Goal: Task Accomplishment & Management: Use online tool/utility

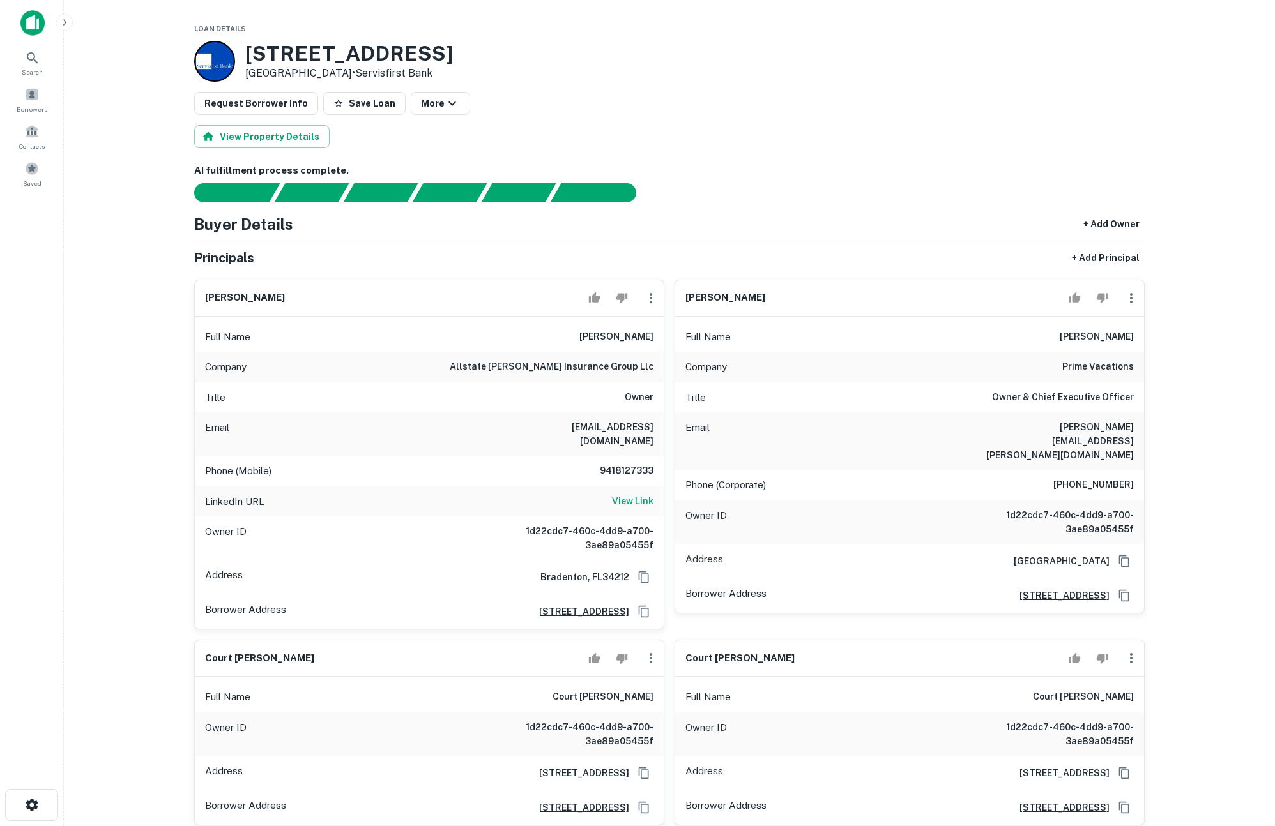
click at [860, 145] on div "View Property Details" at bounding box center [669, 136] width 950 height 23
click at [732, 114] on div "Request Borrower Info Save Loan More" at bounding box center [669, 103] width 950 height 23
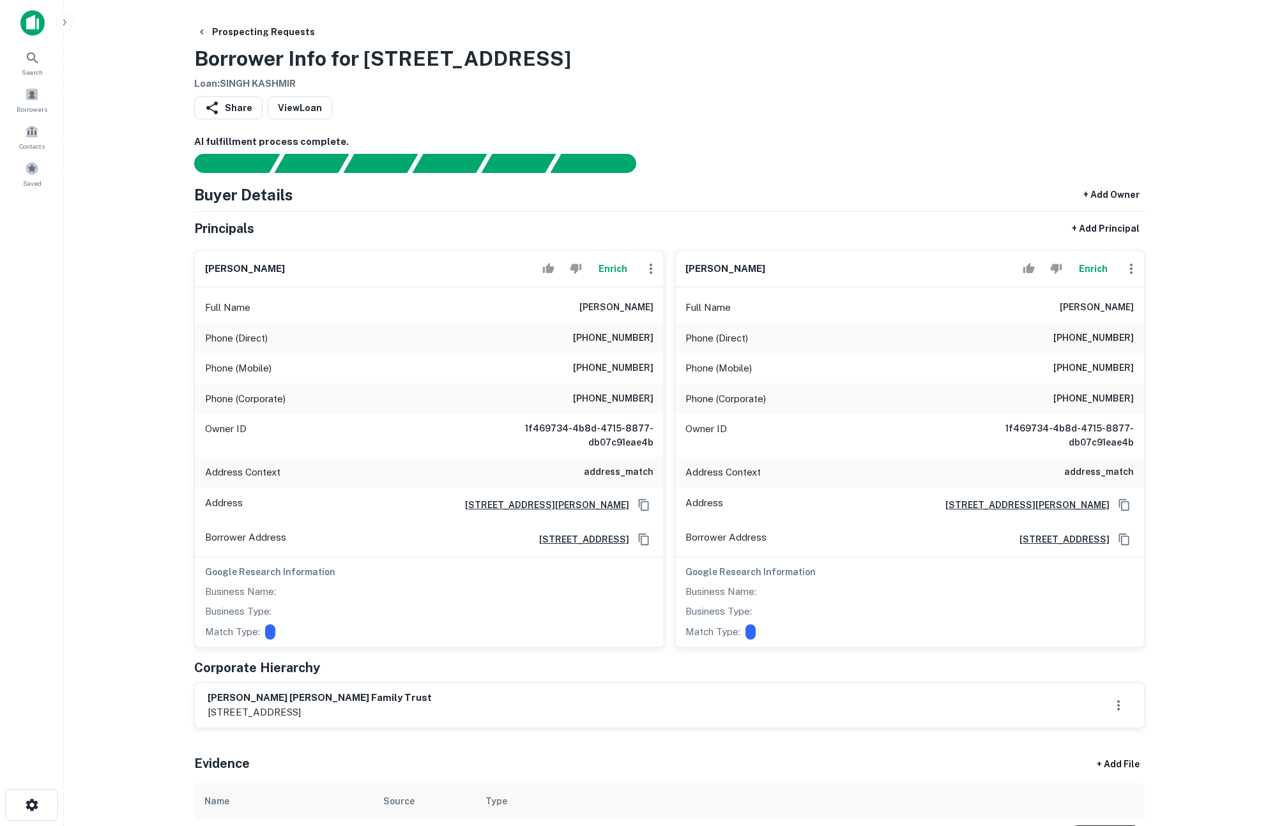
click at [618, 270] on button "Enrich" at bounding box center [612, 269] width 41 height 26
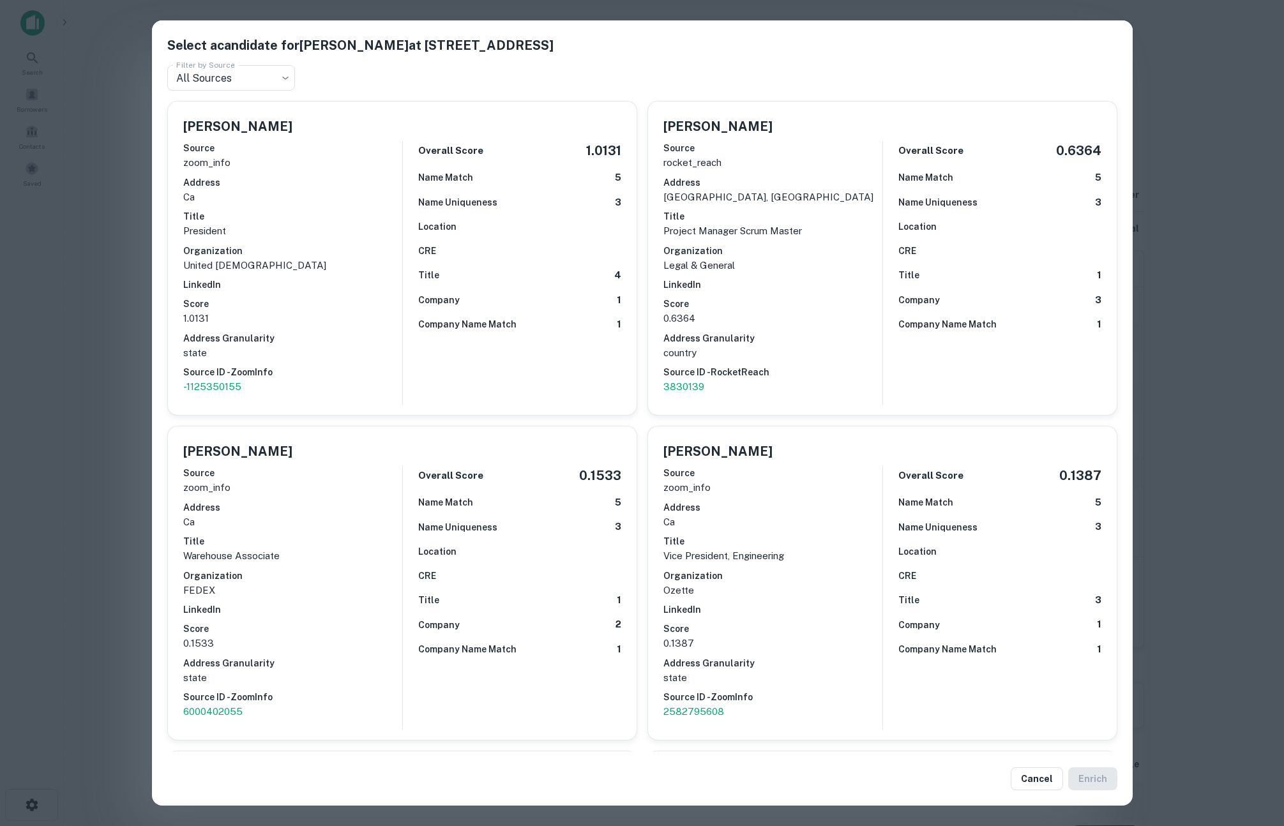
click at [132, 390] on div "Select a candidate for amarjit kaur at 9033 camino real avenue Filter by Source…" at bounding box center [642, 413] width 1284 height 826
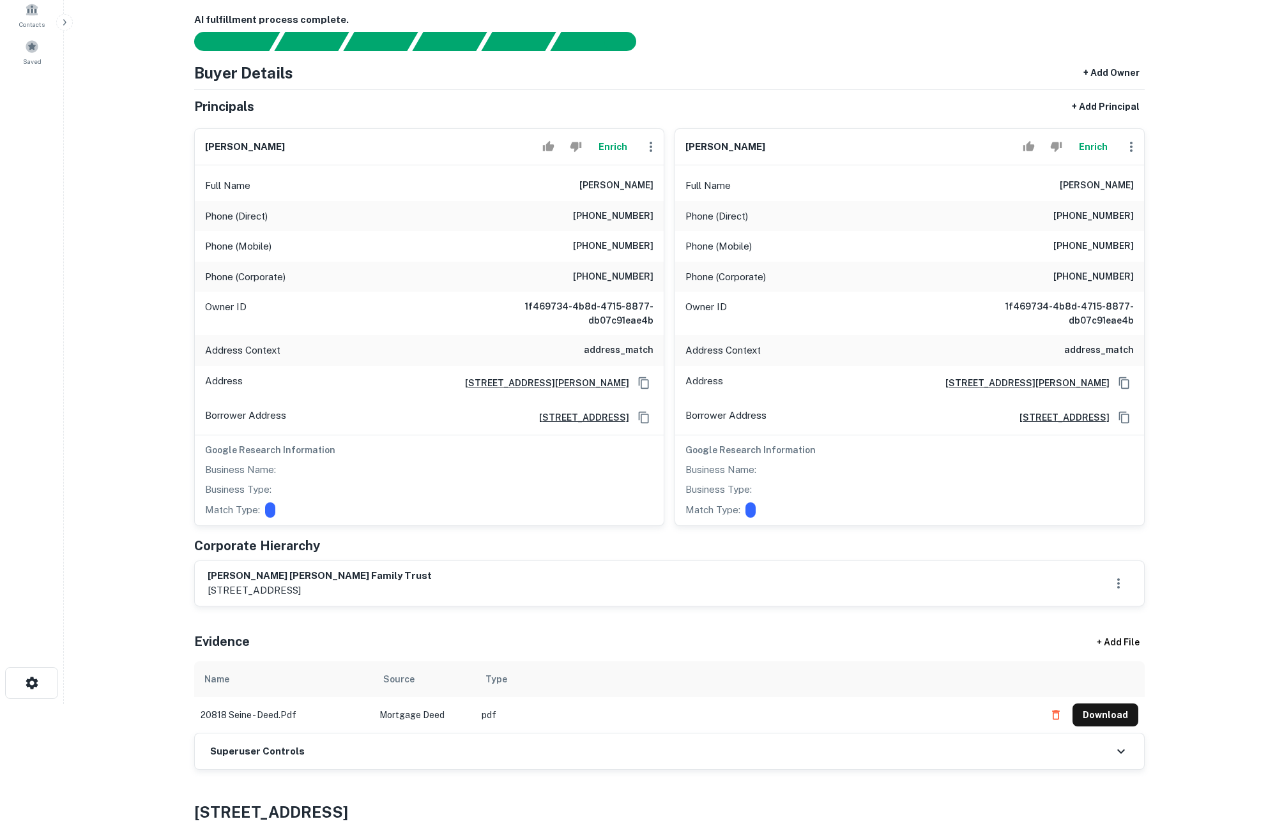
scroll to position [302, 0]
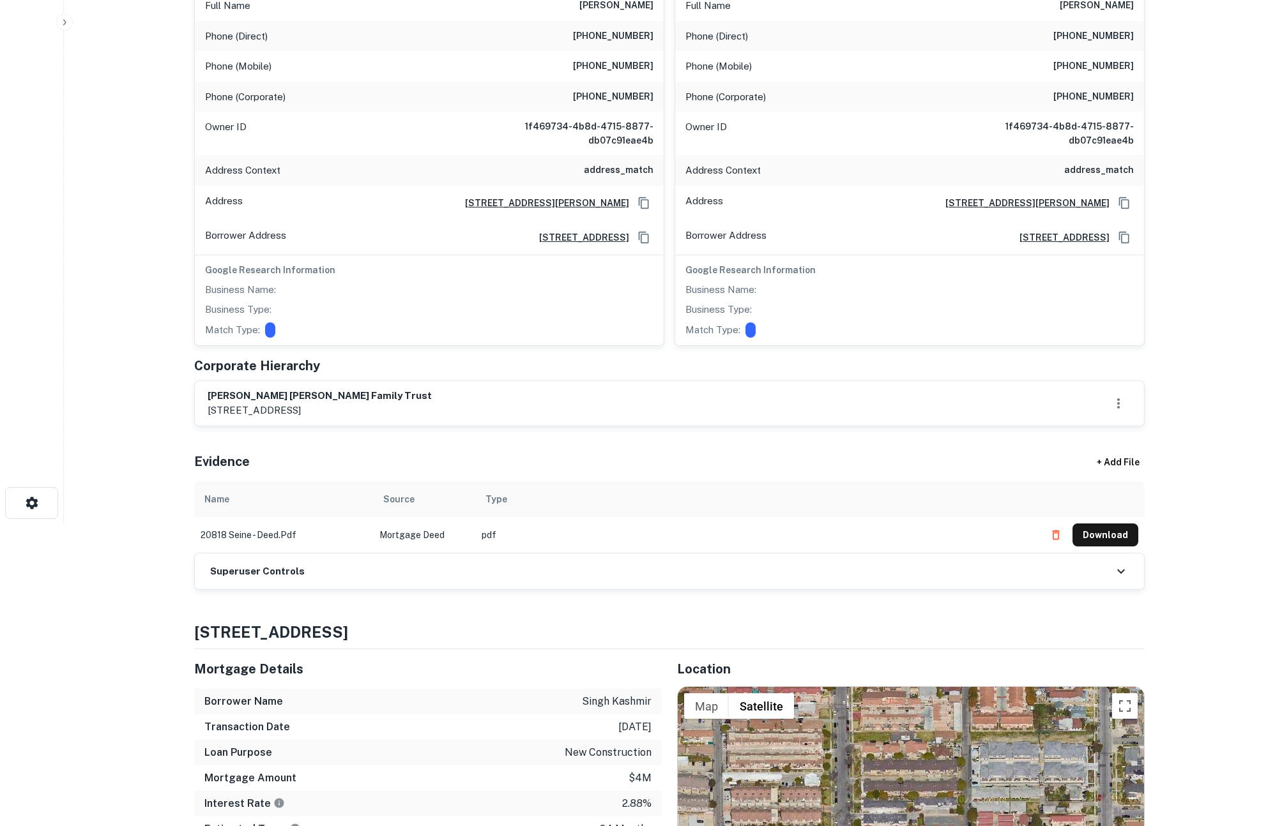
click at [423, 576] on div "Superuser Controls" at bounding box center [669, 572] width 949 height 36
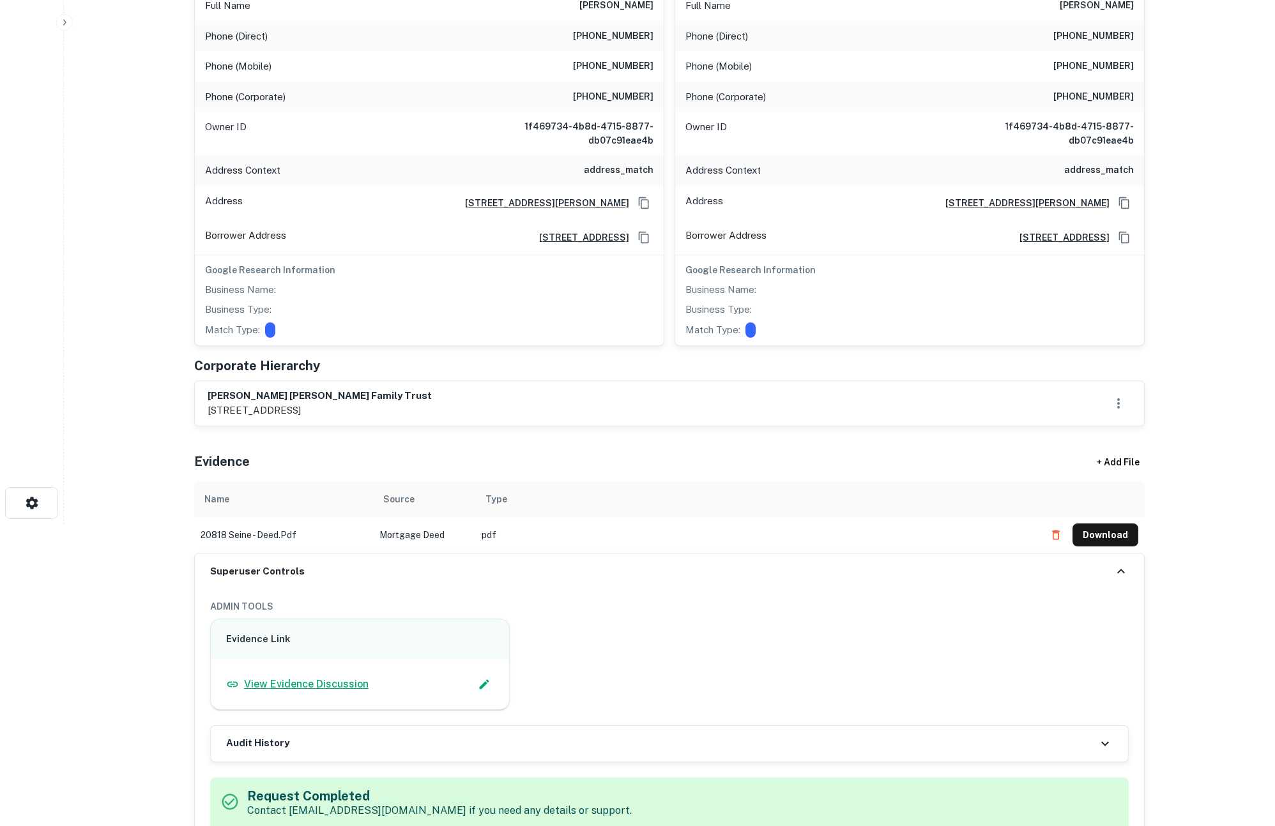
click at [303, 681] on p "View Evidence Discussion" at bounding box center [306, 684] width 125 height 15
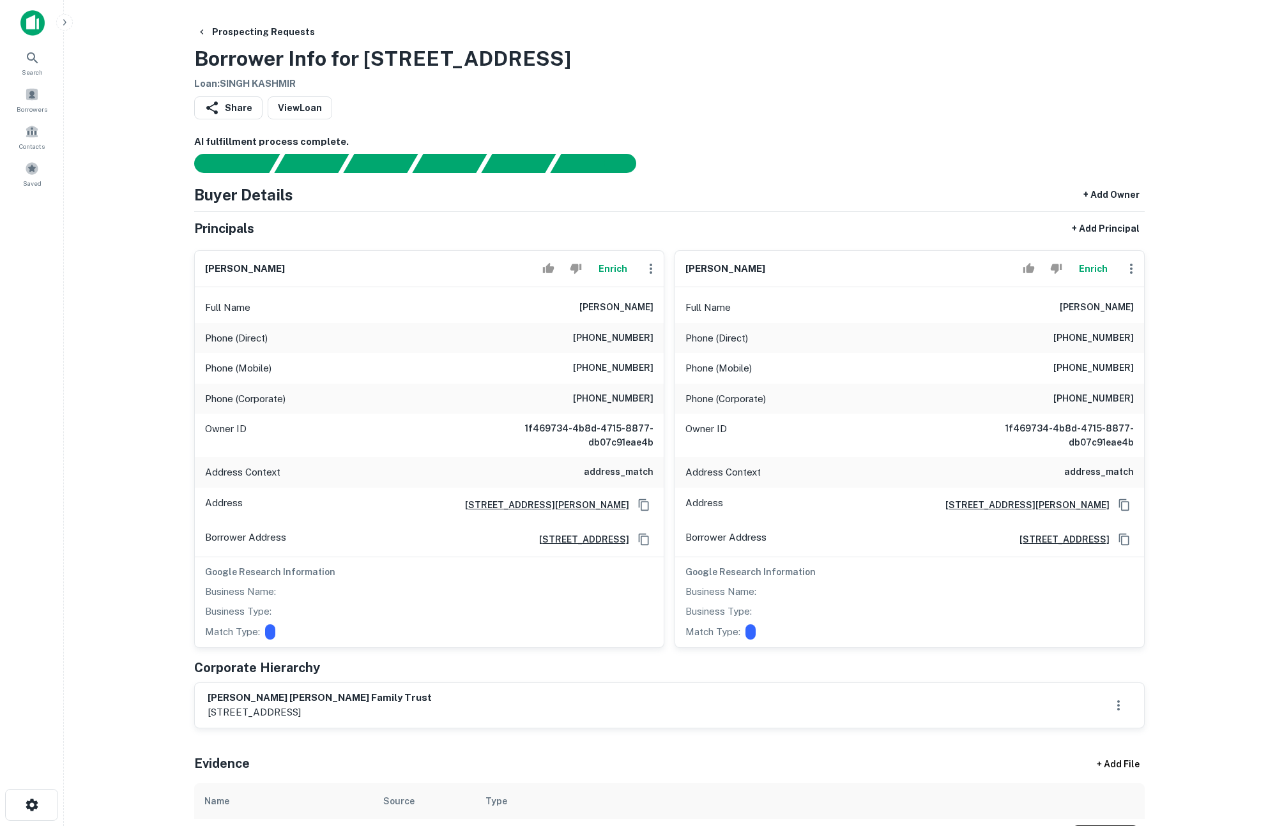
click at [609, 269] on button "Enrich" at bounding box center [612, 269] width 41 height 26
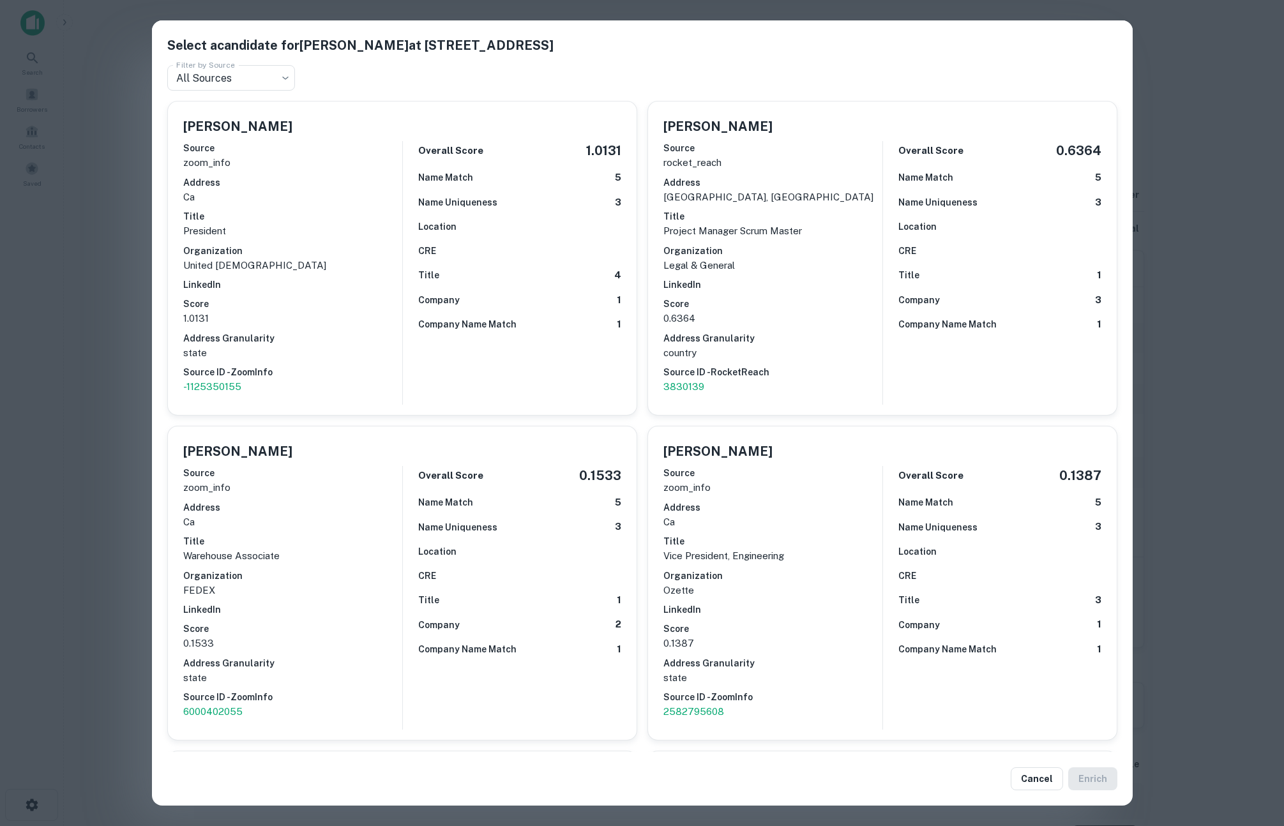
click at [112, 370] on div "Select a candidate for amarjit kaur at 9033 camino real avenue Filter by Source…" at bounding box center [642, 413] width 1284 height 826
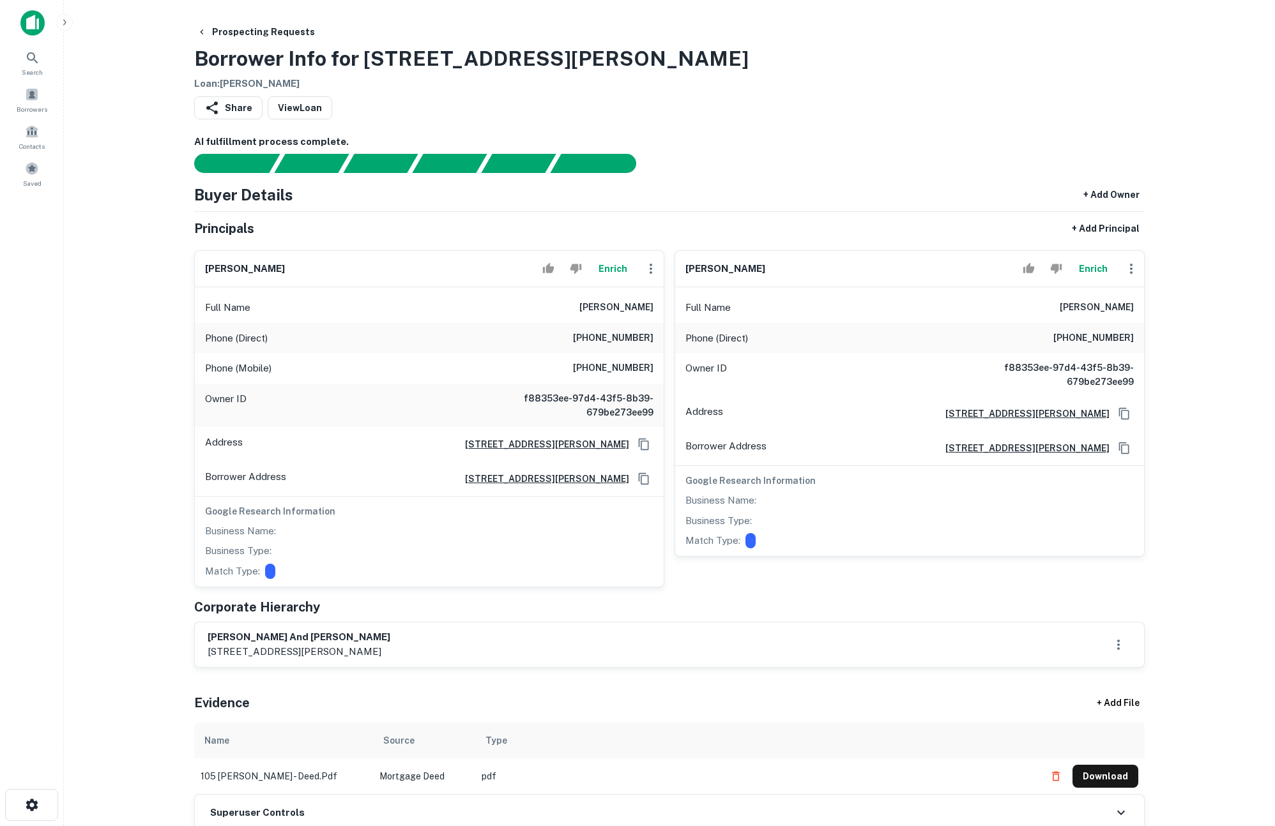
click at [1181, 456] on main "Prospecting Requests Borrower Info for 105 S BERTELSEN RD Loan : PETRUSHKIN MIC…" at bounding box center [669, 413] width 1211 height 826
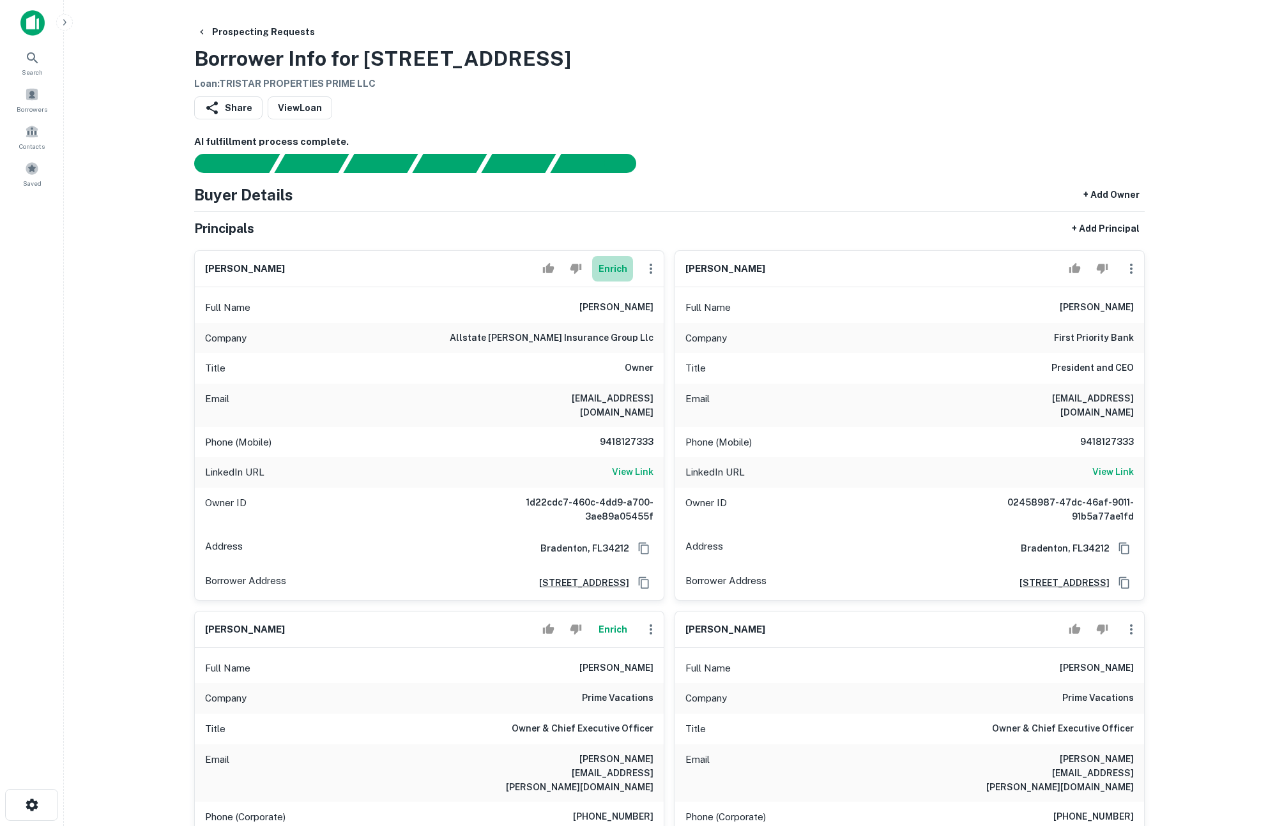
click at [615, 271] on button "Enrich" at bounding box center [612, 269] width 41 height 26
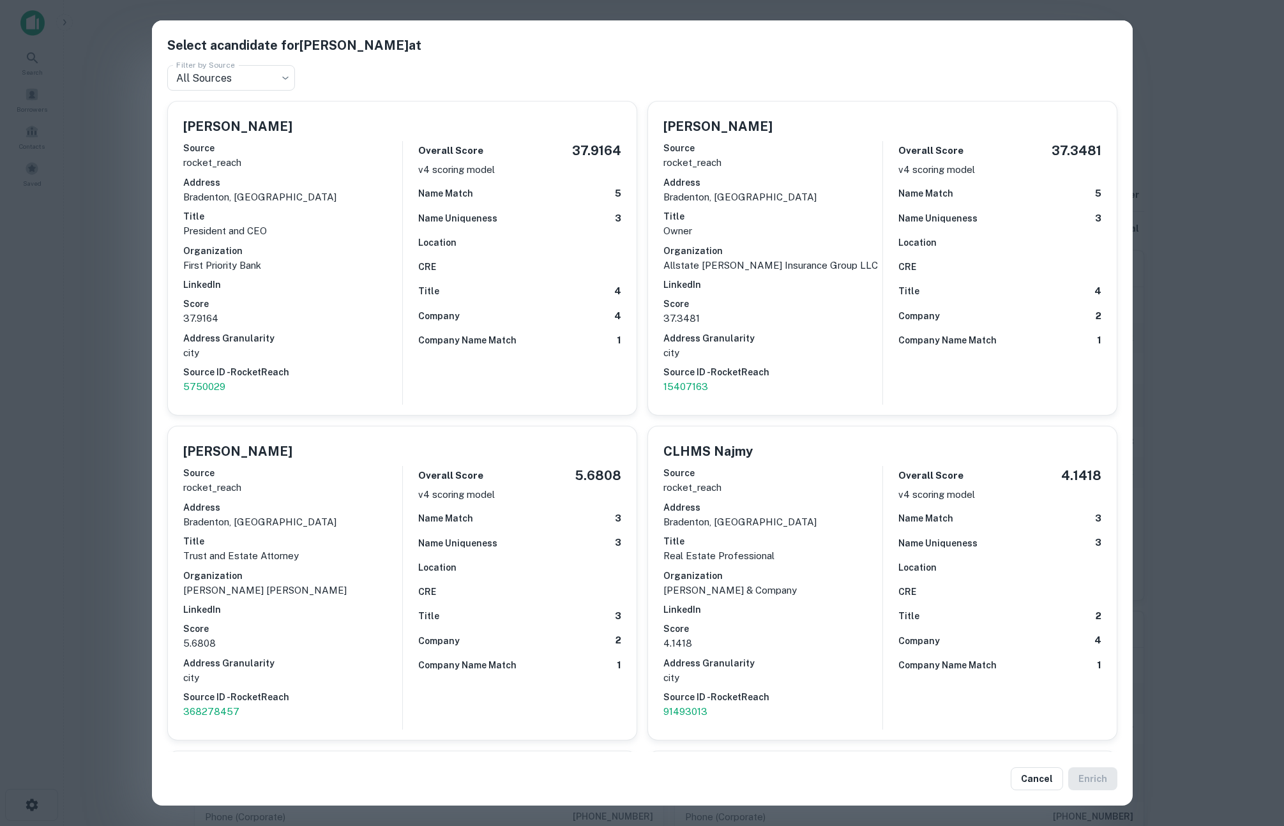
click at [1200, 367] on div "Select a candidate for George Najmy at Filter by Source All Sources *** Filter …" at bounding box center [642, 413] width 1284 height 826
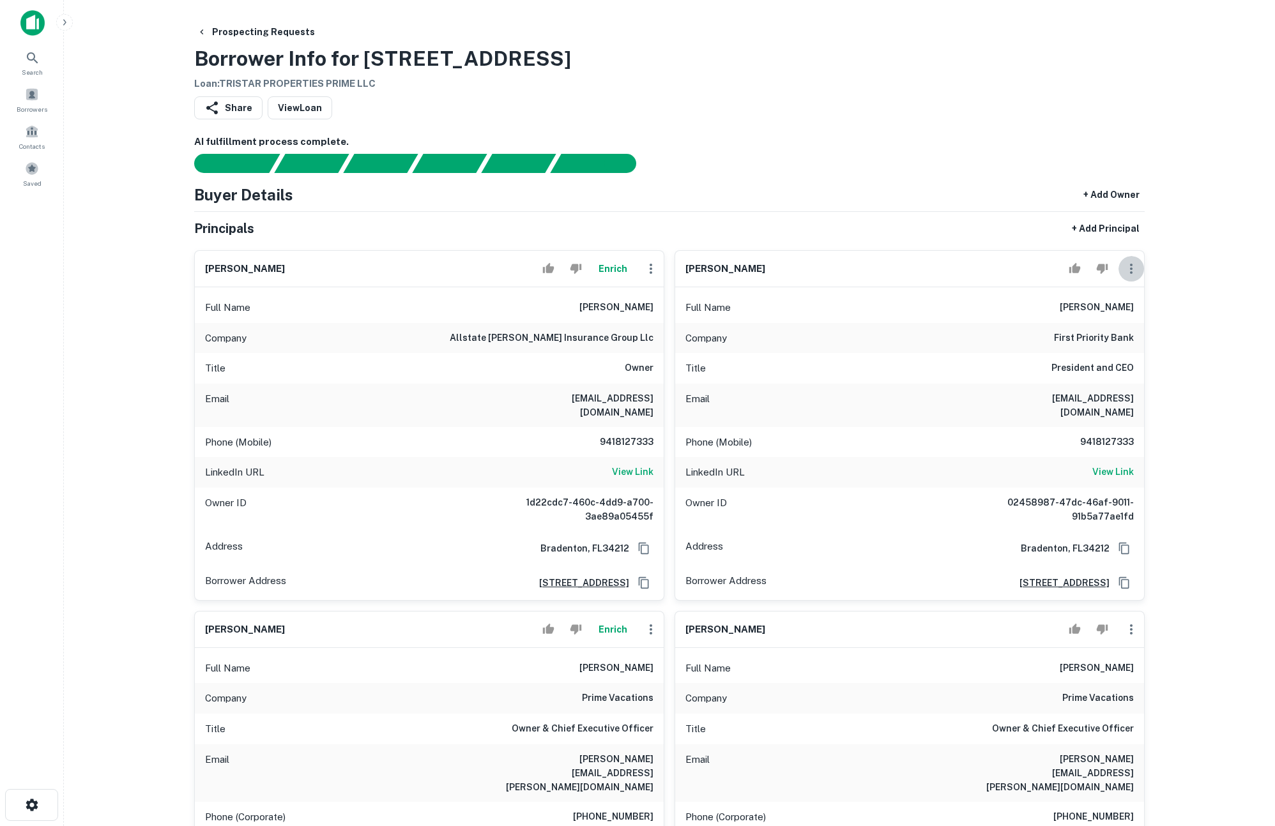
click at [1130, 269] on icon "button" at bounding box center [1131, 269] width 3 height 10
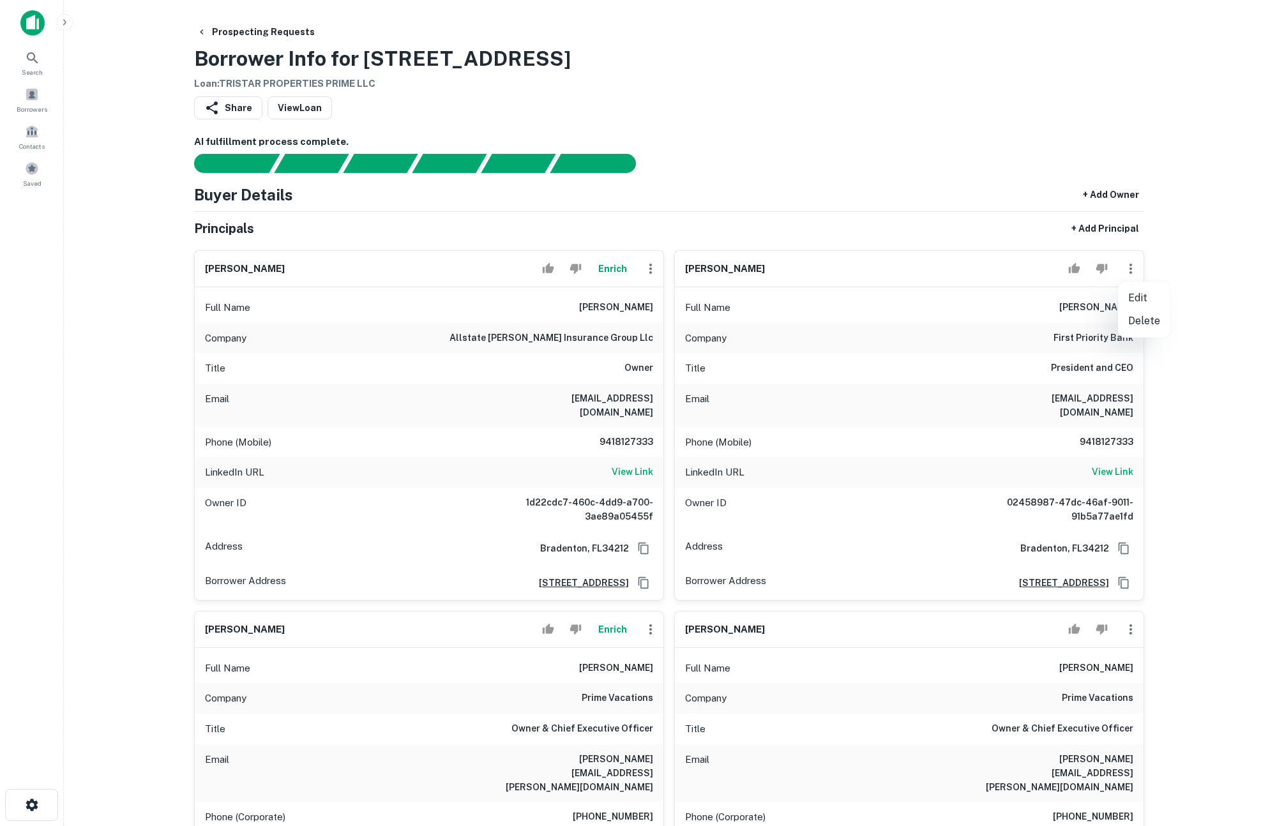
click at [927, 376] on div at bounding box center [642, 413] width 1284 height 826
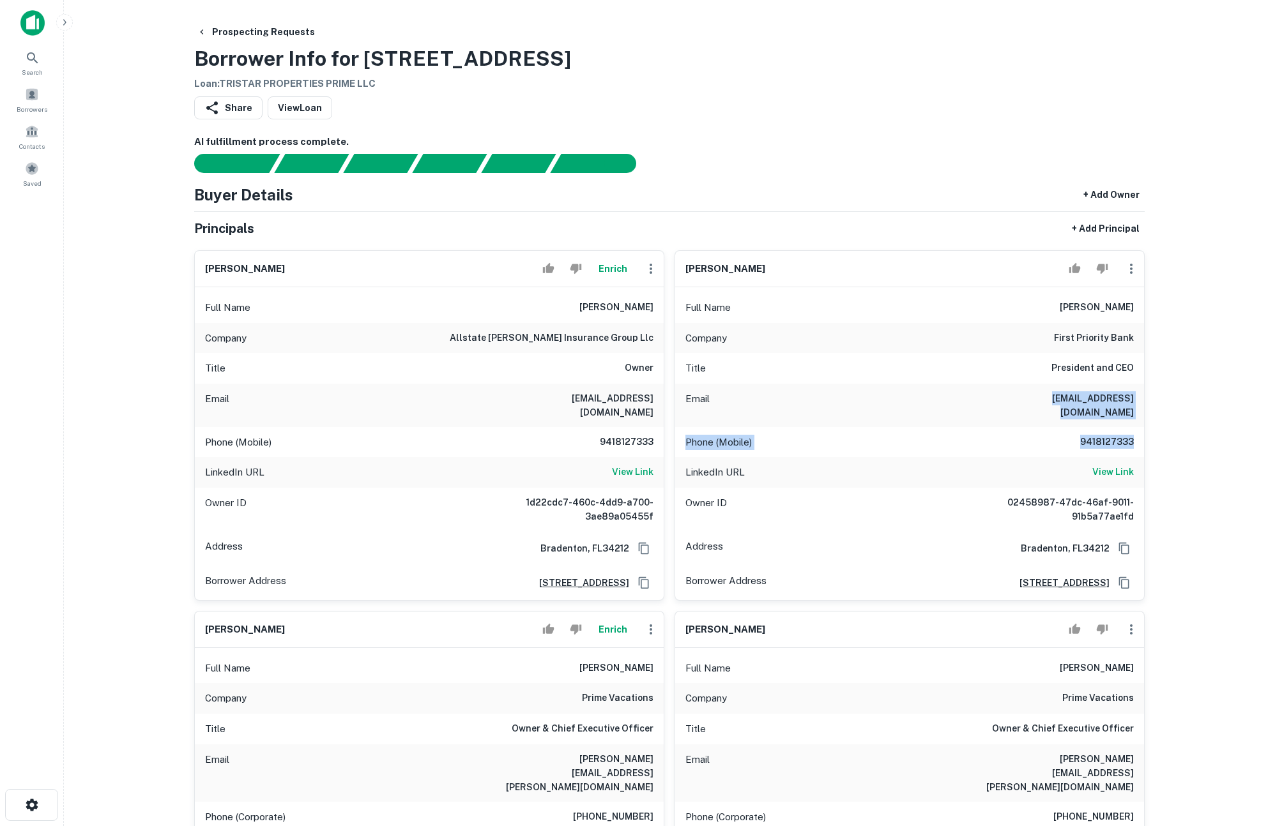
drag, startPoint x: 1054, startPoint y: 397, endPoint x: 1140, endPoint y: 429, distance: 91.1
click at [1140, 429] on div "Full Name george najmy Company first priority bank Title President and CEO Emai…" at bounding box center [909, 443] width 469 height 313
click at [1137, 429] on div "Phone (Mobile) 9418127333" at bounding box center [909, 442] width 469 height 31
drag, startPoint x: 1126, startPoint y: 430, endPoint x: 1056, endPoint y: 396, distance: 77.4
click at [1056, 396] on div "Full Name george najmy Company first priority bank Title President and CEO Emai…" at bounding box center [909, 443] width 469 height 313
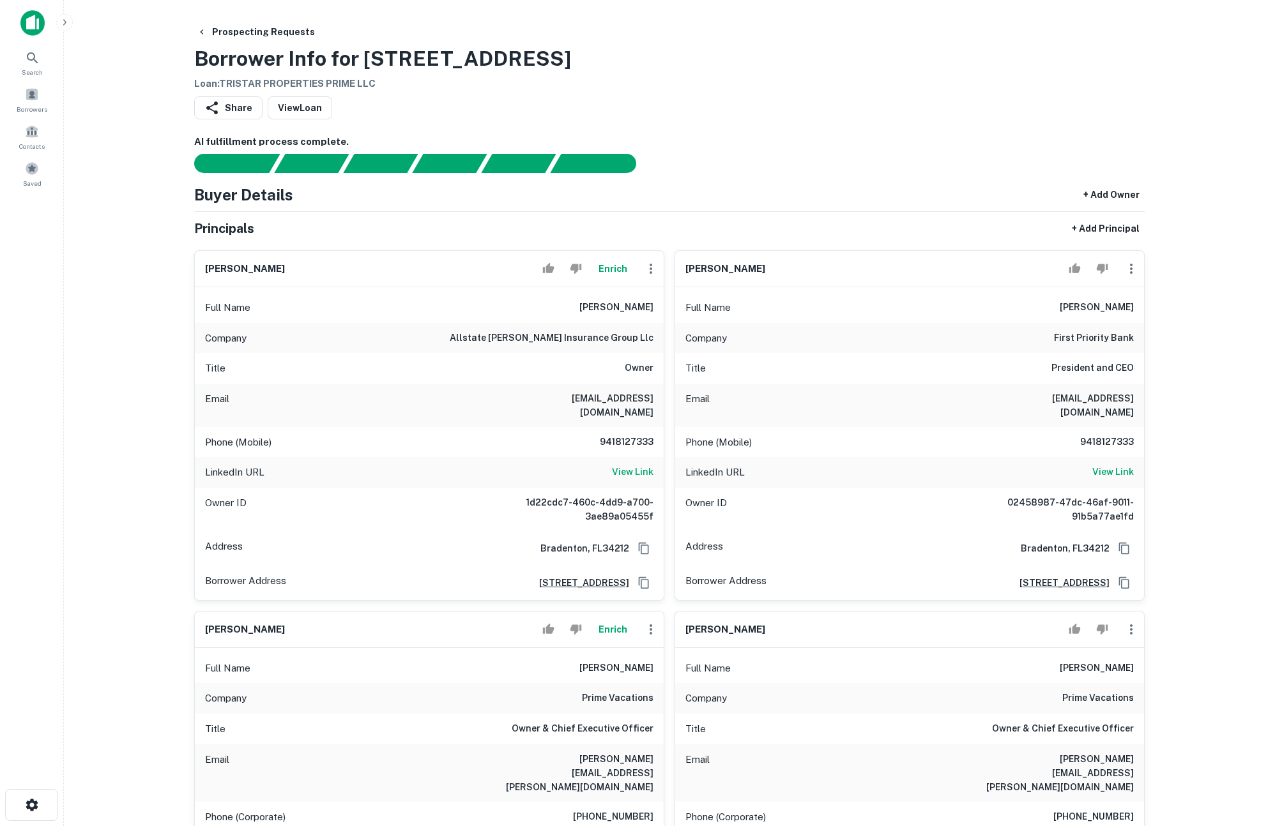
click at [1057, 396] on div "Email gnajmy@aol.com" at bounding box center [909, 405] width 469 height 43
drag, startPoint x: 614, startPoint y: 393, endPoint x: 657, endPoint y: 429, distance: 55.4
click at [657, 429] on div "Full Name george najmy Company allstate george najmy insurance group llc Title …" at bounding box center [429, 443] width 469 height 313
click at [657, 429] on div "Phone (Mobile) 9418127333" at bounding box center [429, 442] width 469 height 31
drag, startPoint x: 653, startPoint y: 429, endPoint x: 583, endPoint y: 401, distance: 74.8
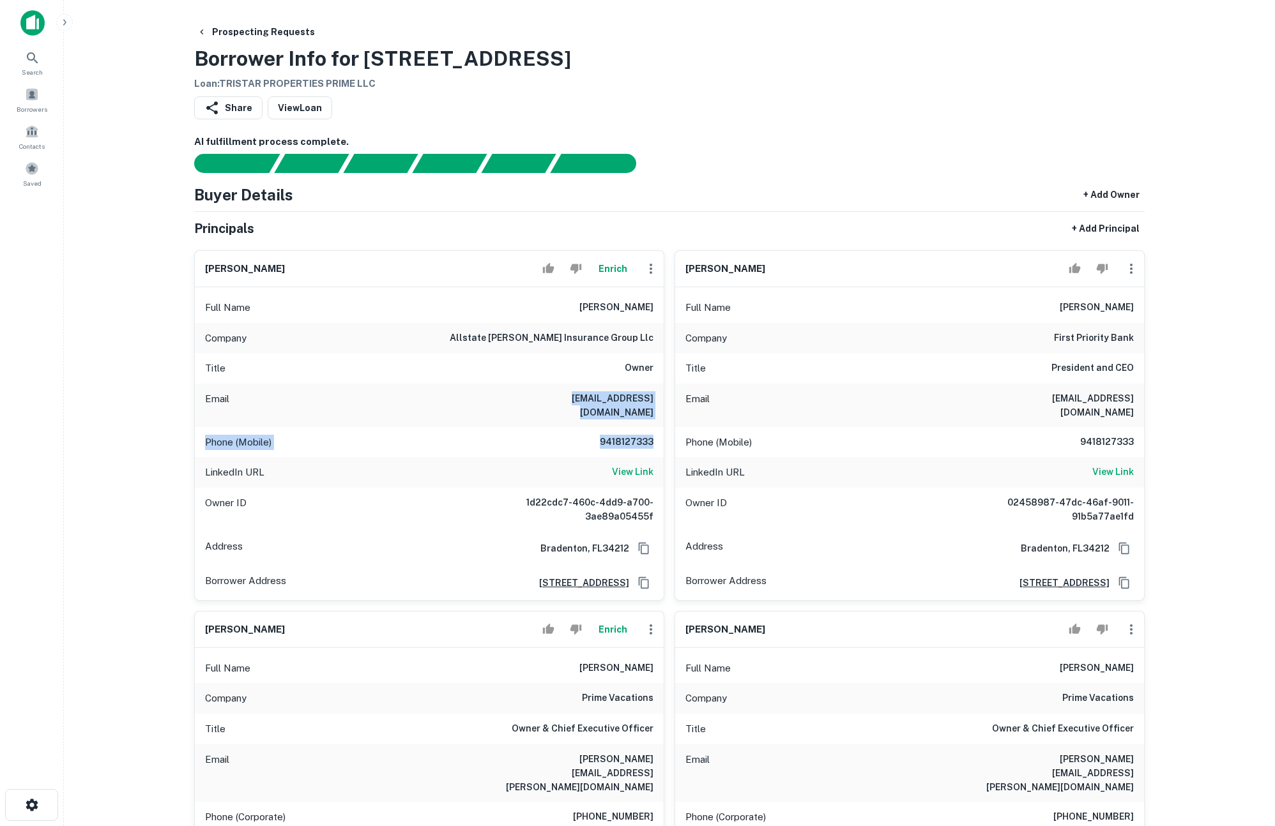
click at [583, 401] on div "Full Name george najmy Company allstate george najmy insurance group llc Title …" at bounding box center [429, 443] width 469 height 313
click at [583, 401] on h6 "gnajmy@aol.com" at bounding box center [576, 405] width 153 height 28
click at [604, 271] on button "Enrich" at bounding box center [612, 269] width 41 height 26
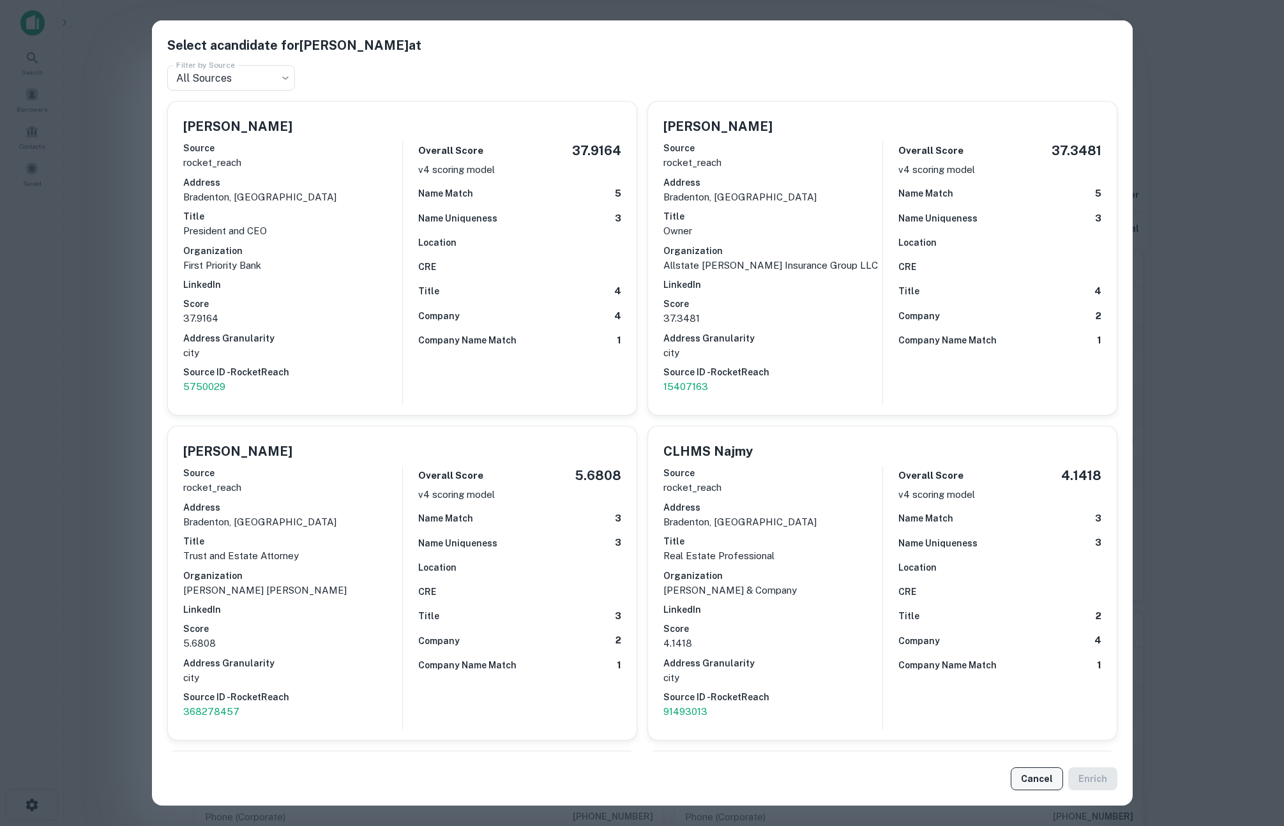
click at [1039, 778] on button "Cancel" at bounding box center [1037, 779] width 52 height 23
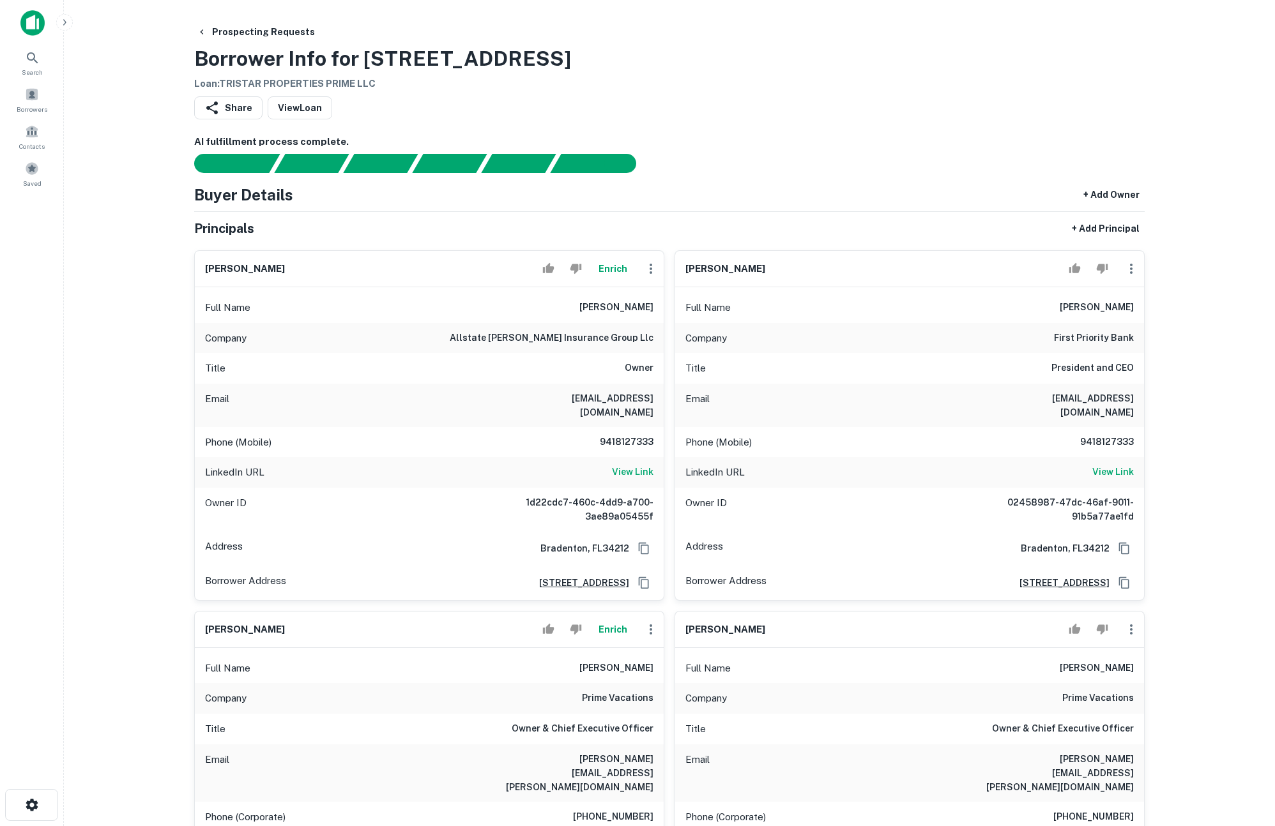
click at [654, 270] on icon "button" at bounding box center [650, 268] width 15 height 15
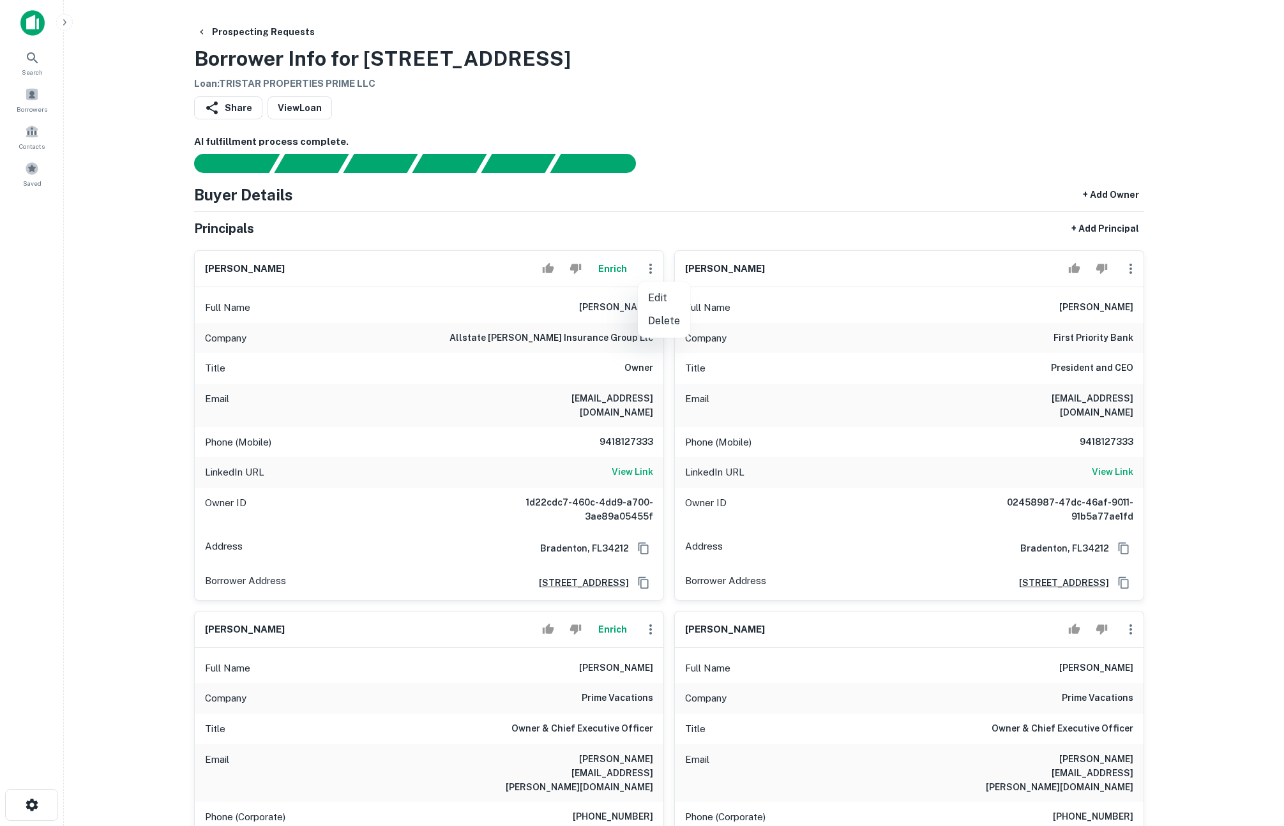
click at [664, 303] on li "Edit" at bounding box center [664, 298] width 52 height 23
select select "**"
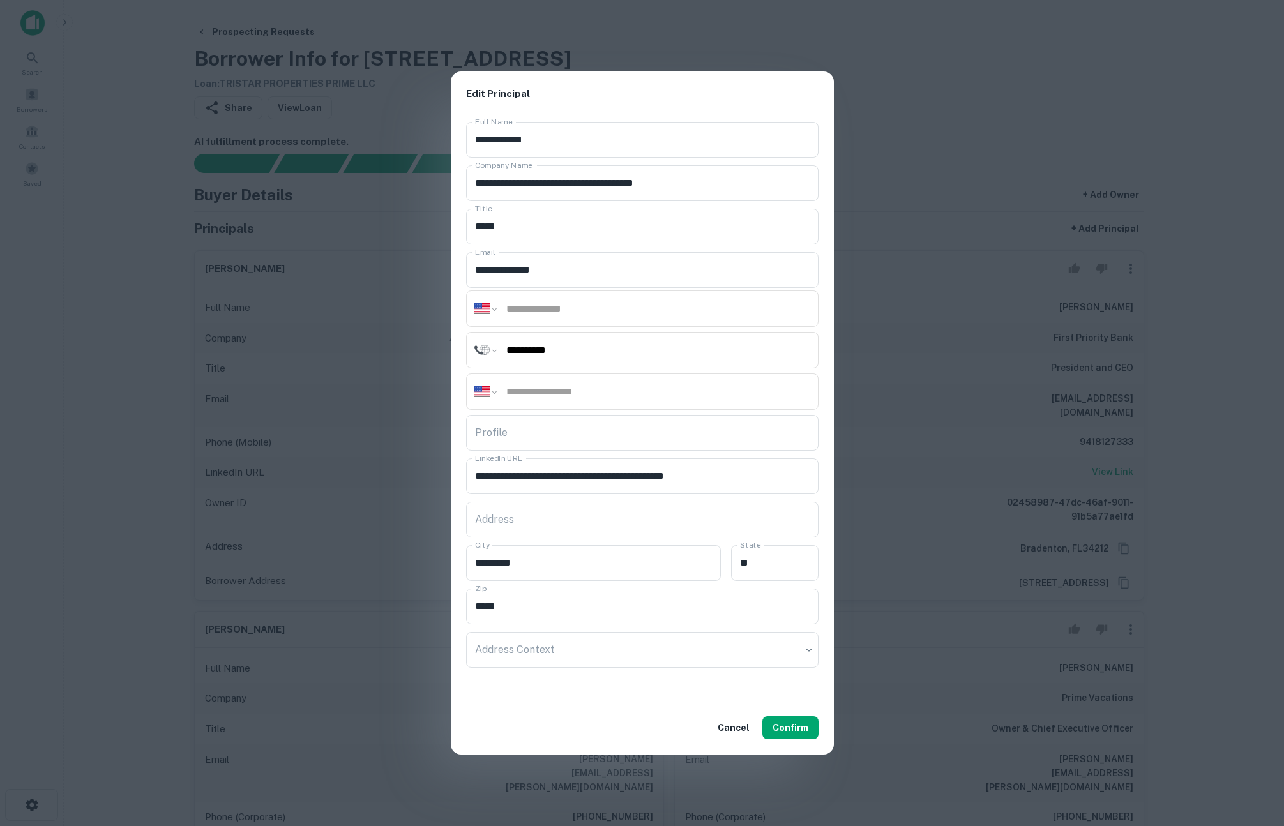
click at [621, 353] on input "**********" at bounding box center [657, 350] width 305 height 15
click at [635, 307] on input "tel" at bounding box center [657, 308] width 305 height 15
click at [738, 733] on button "Cancel" at bounding box center [734, 728] width 42 height 23
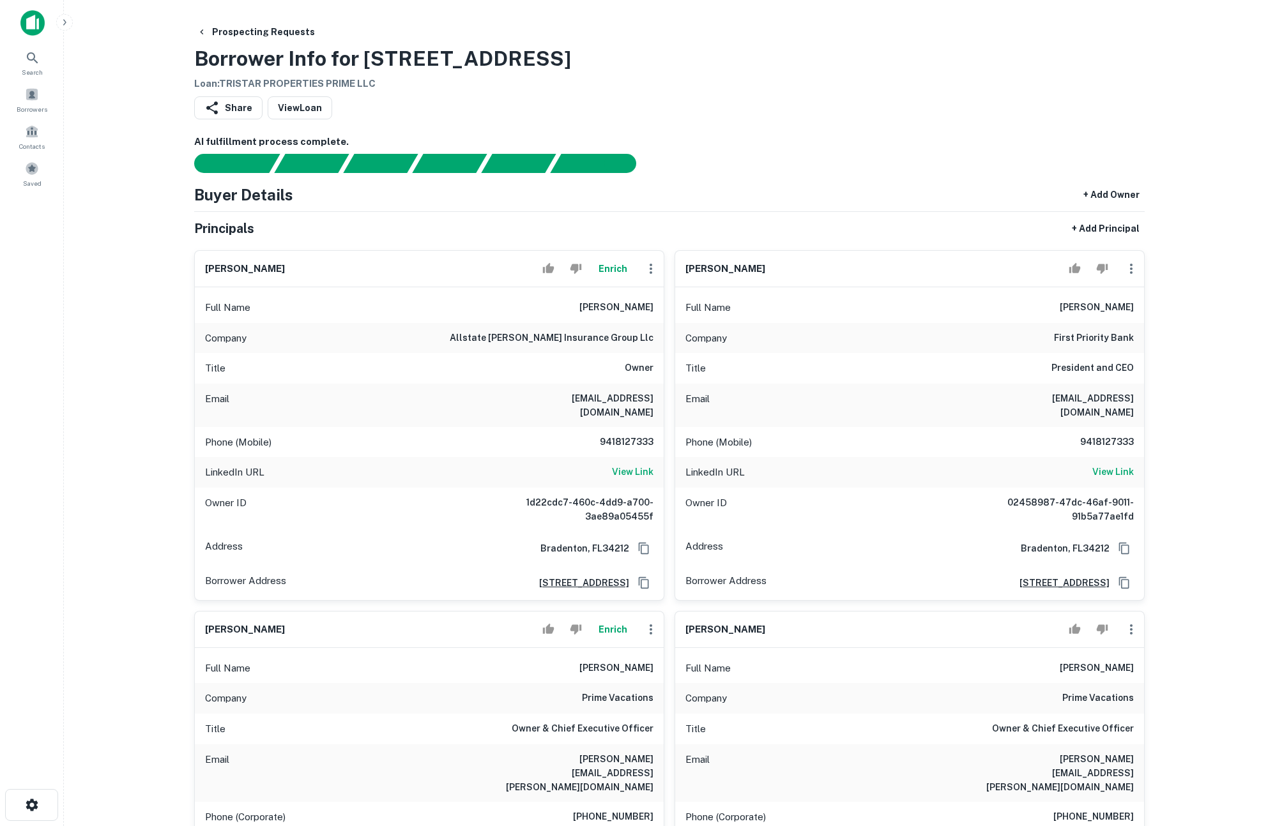
click at [618, 277] on button "Enrich" at bounding box center [612, 269] width 41 height 26
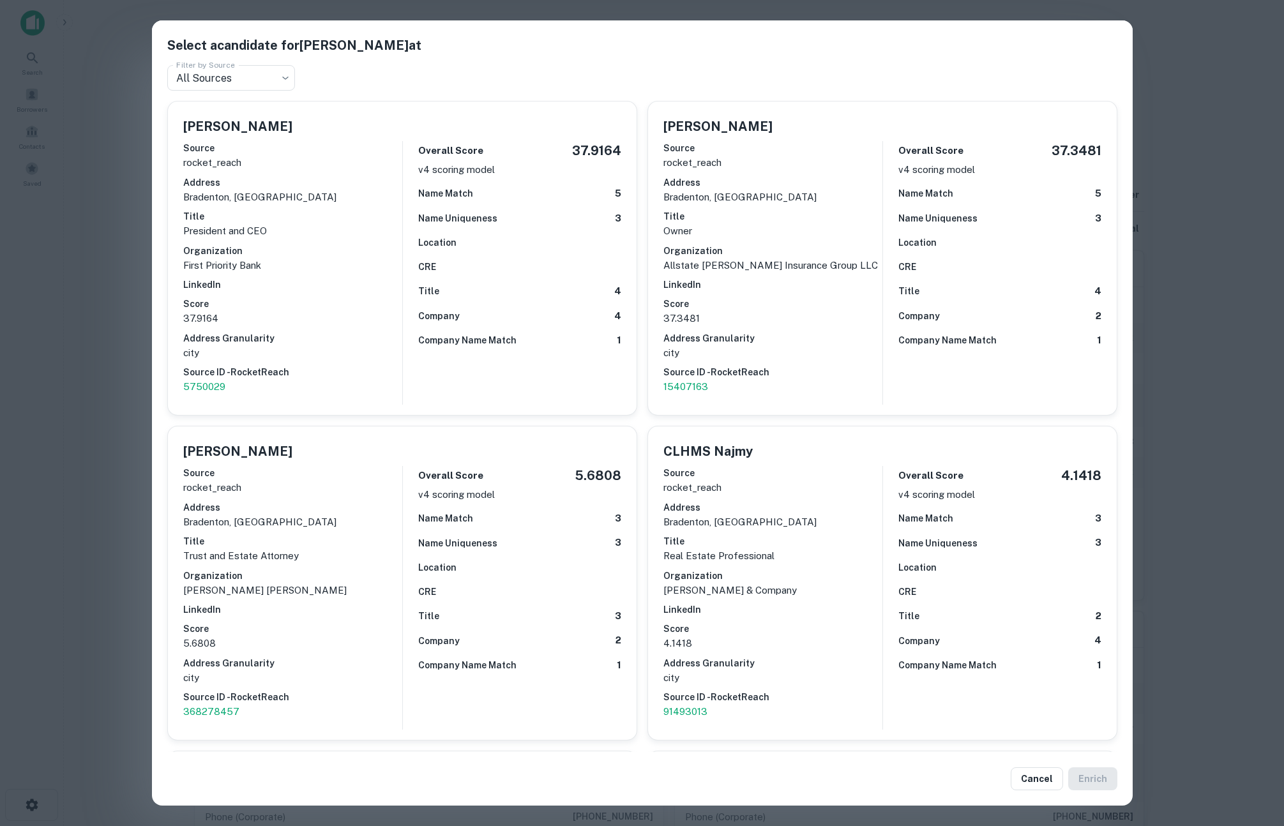
click at [103, 421] on div "Select a candidate for George Najmy at Filter by Source All Sources *** Filter …" at bounding box center [642, 413] width 1284 height 826
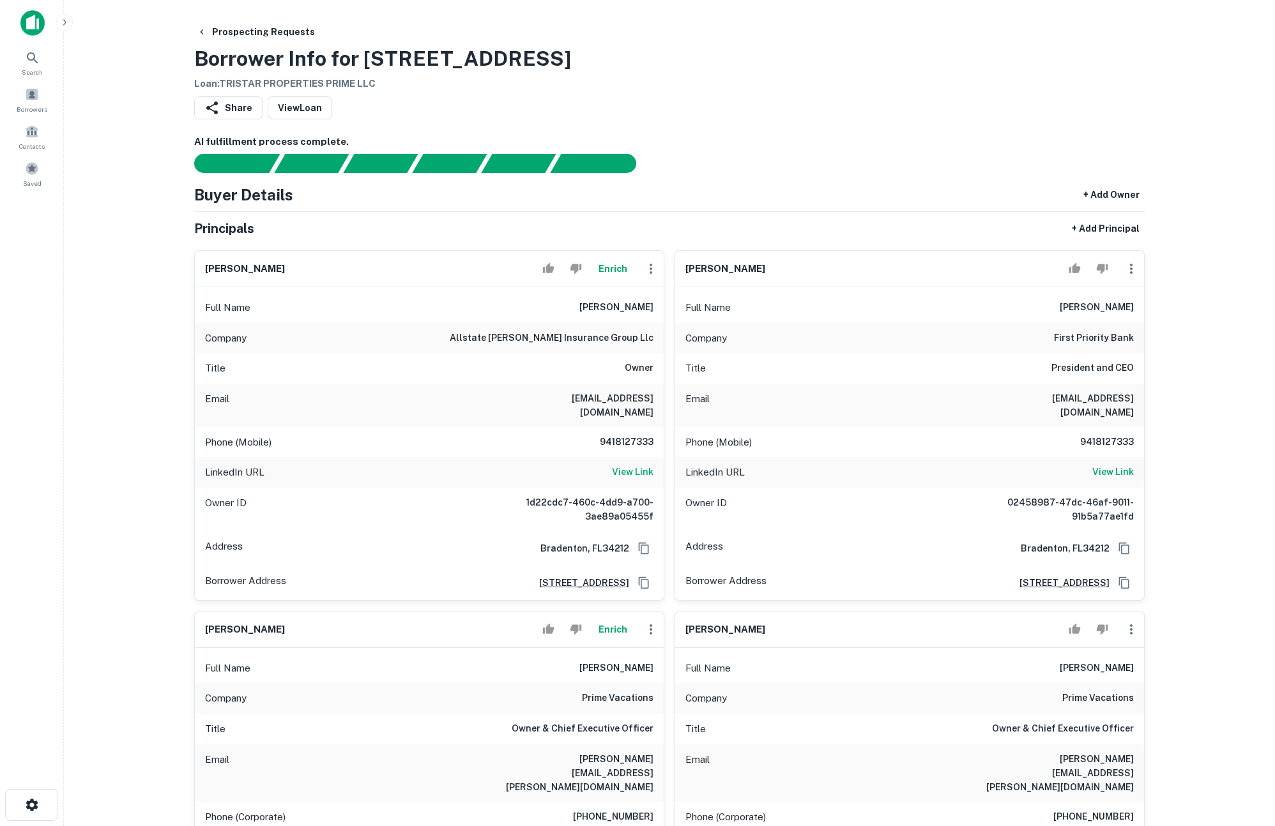
click at [755, 113] on div "Share View Loan" at bounding box center [669, 110] width 950 height 28
click at [40, 65] on div "Search" at bounding box center [32, 62] width 56 height 34
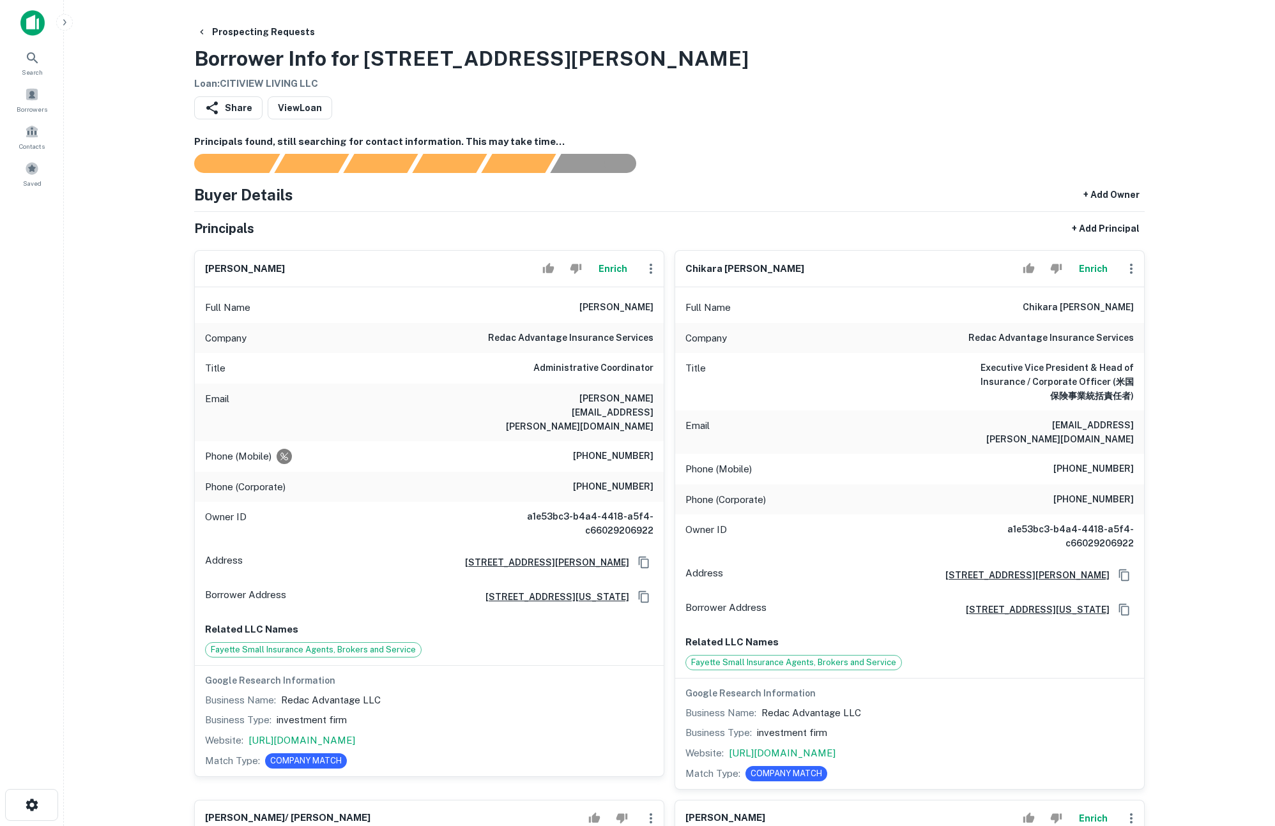
click at [612, 270] on button "Enrich" at bounding box center [612, 269] width 41 height 26
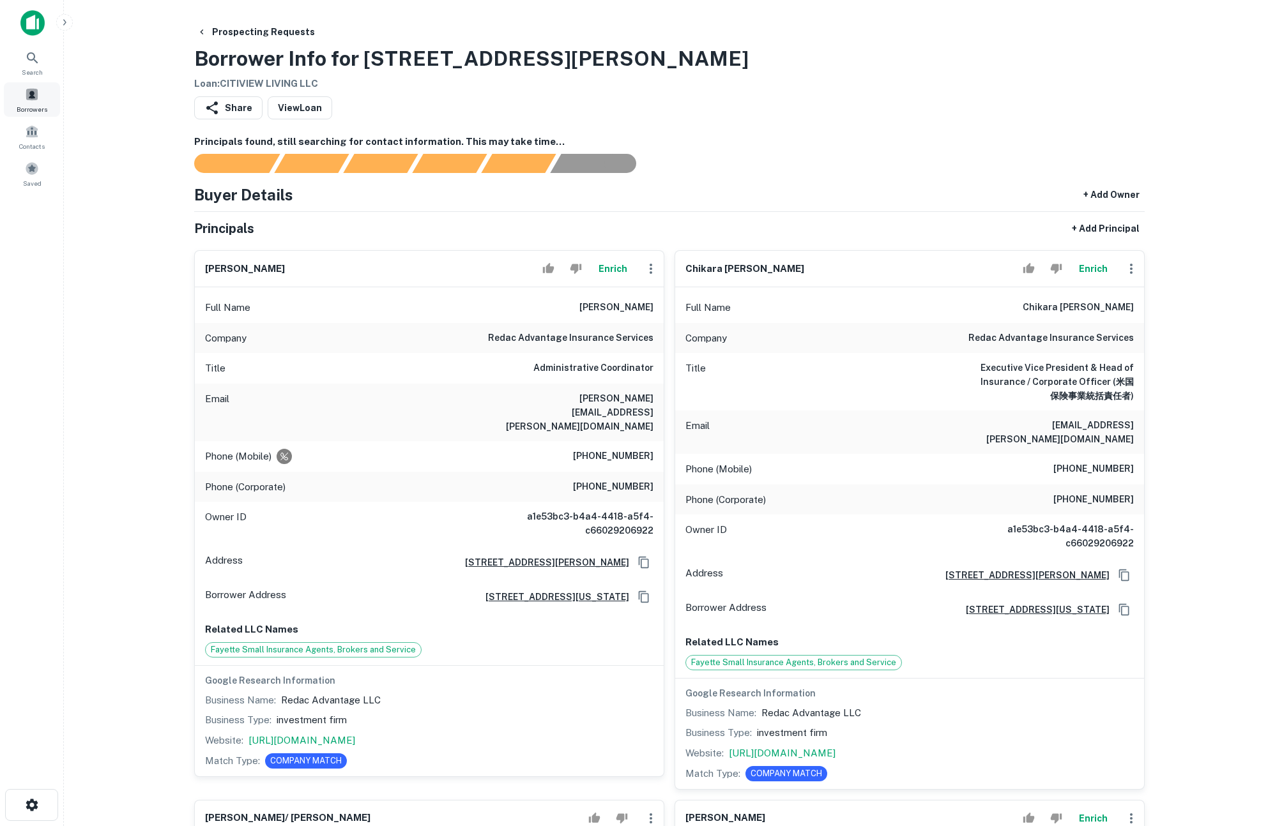
click at [34, 89] on span at bounding box center [32, 94] width 14 height 14
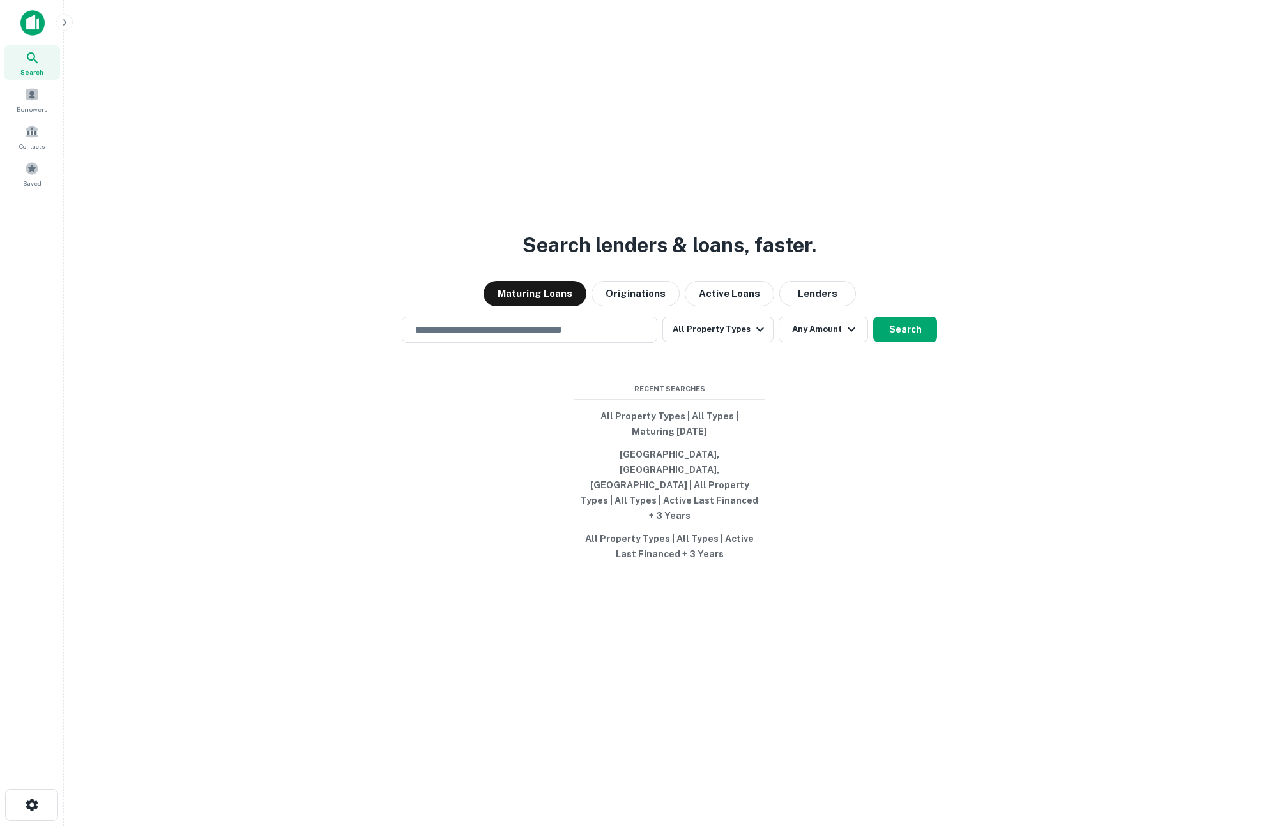
click at [29, 27] on img at bounding box center [32, 23] width 24 height 26
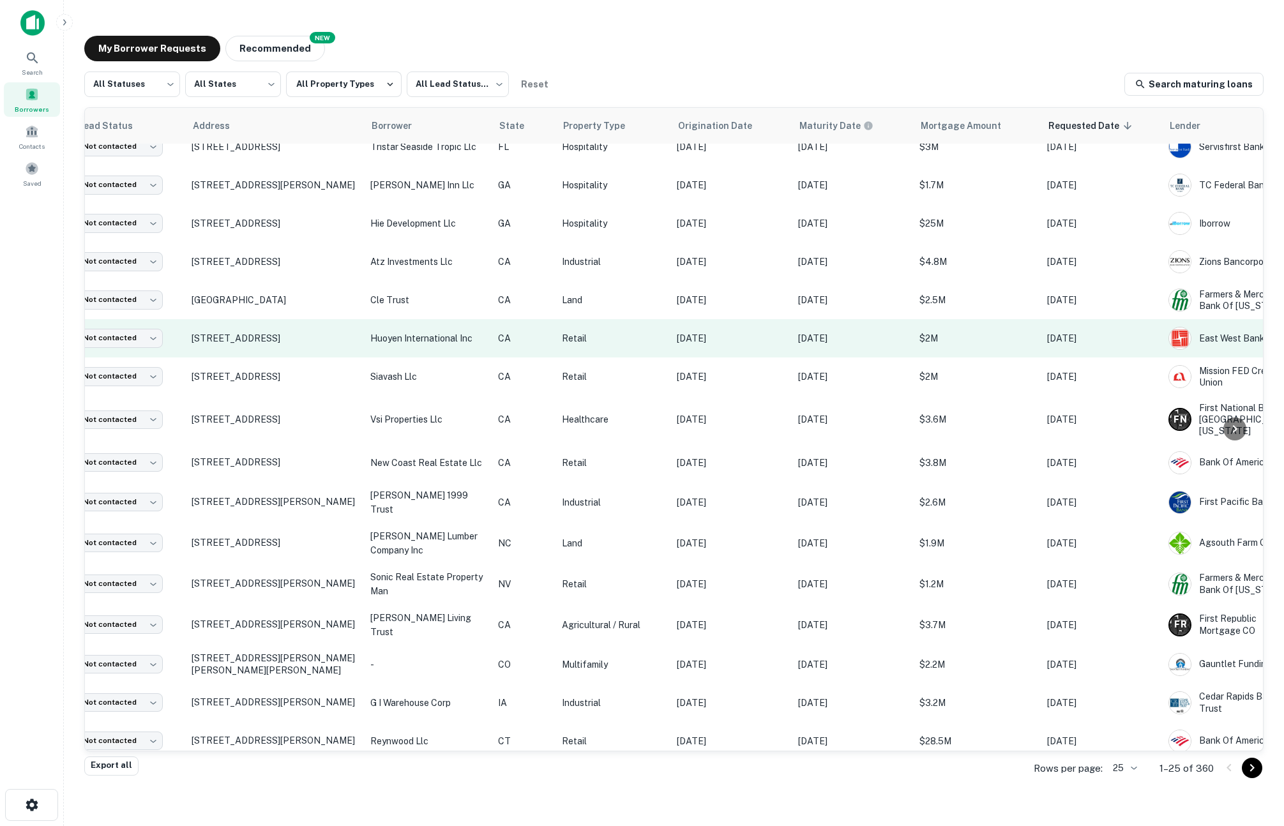
scroll to position [16, 32]
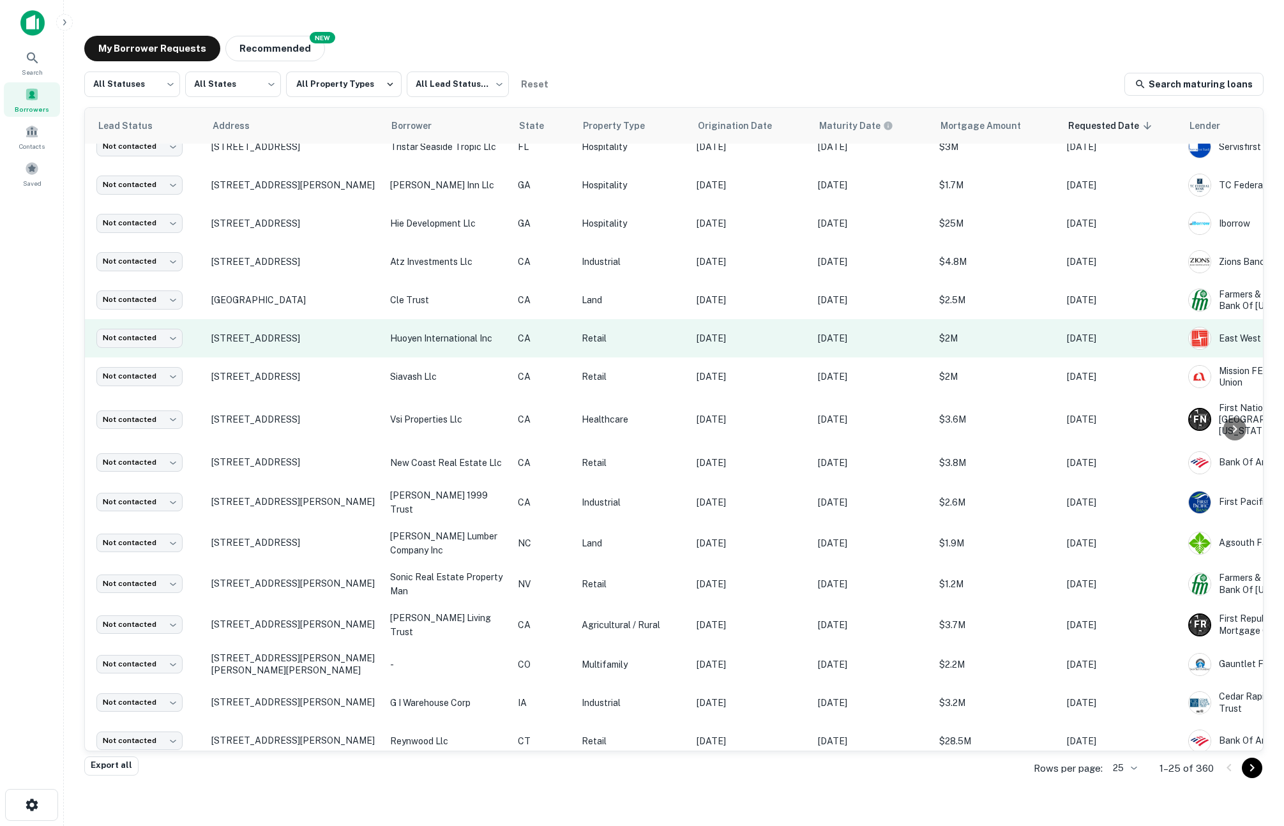
click at [314, 331] on td "9420 Scranton Rd San Diego, CA92121" at bounding box center [294, 338] width 179 height 38
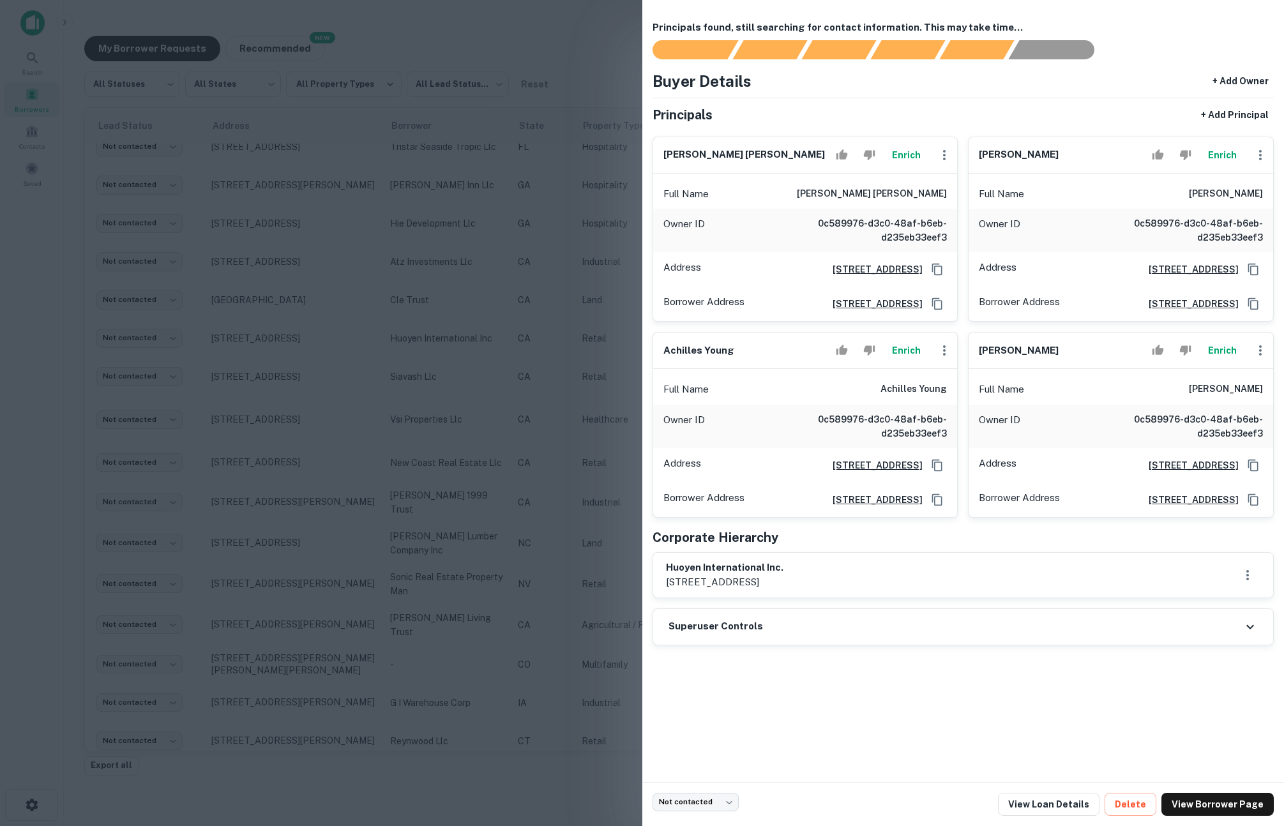
click at [905, 157] on button "Enrich" at bounding box center [906, 155] width 41 height 26
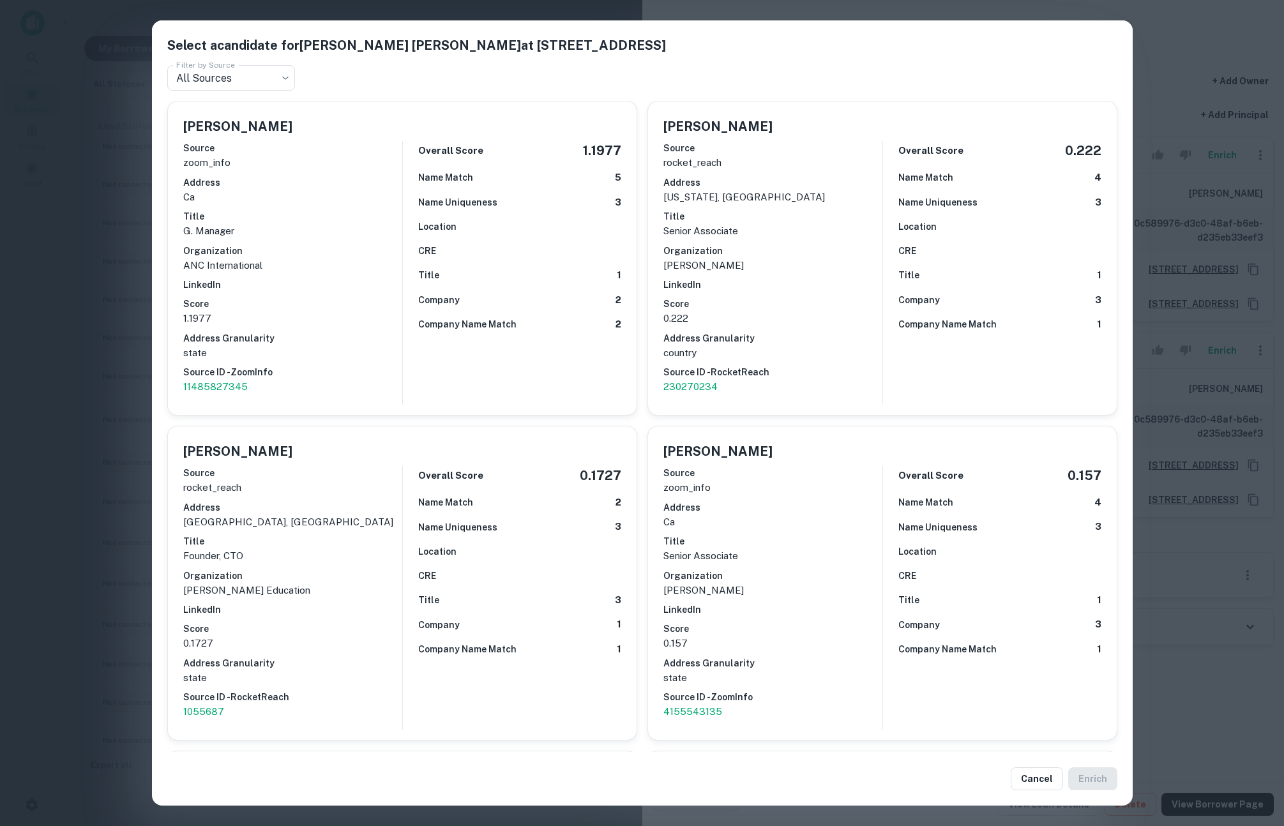
click at [1205, 674] on div "Select a candidate for KYLE CHEN YANG at 700 e birch st, unit 1071 Filter by So…" at bounding box center [642, 413] width 1284 height 826
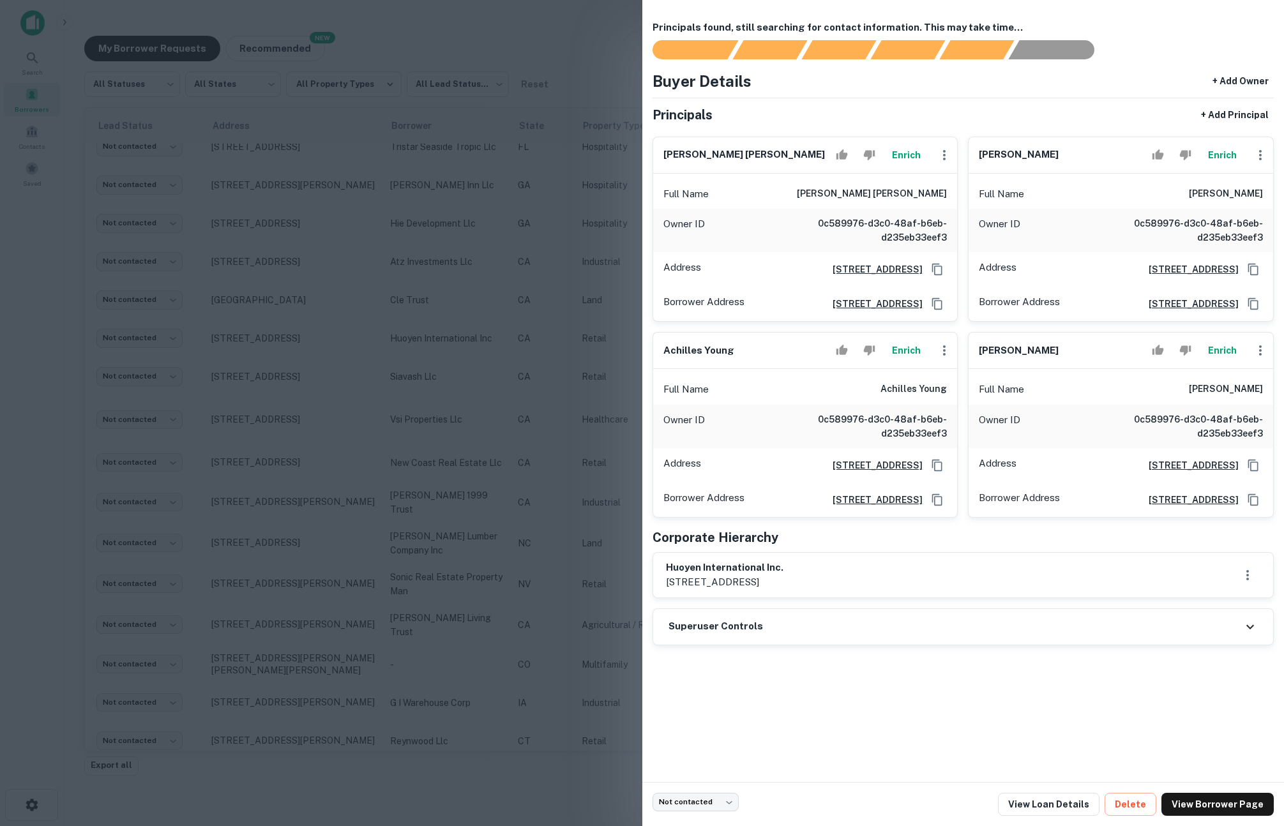
click at [517, 277] on div at bounding box center [642, 413] width 1284 height 826
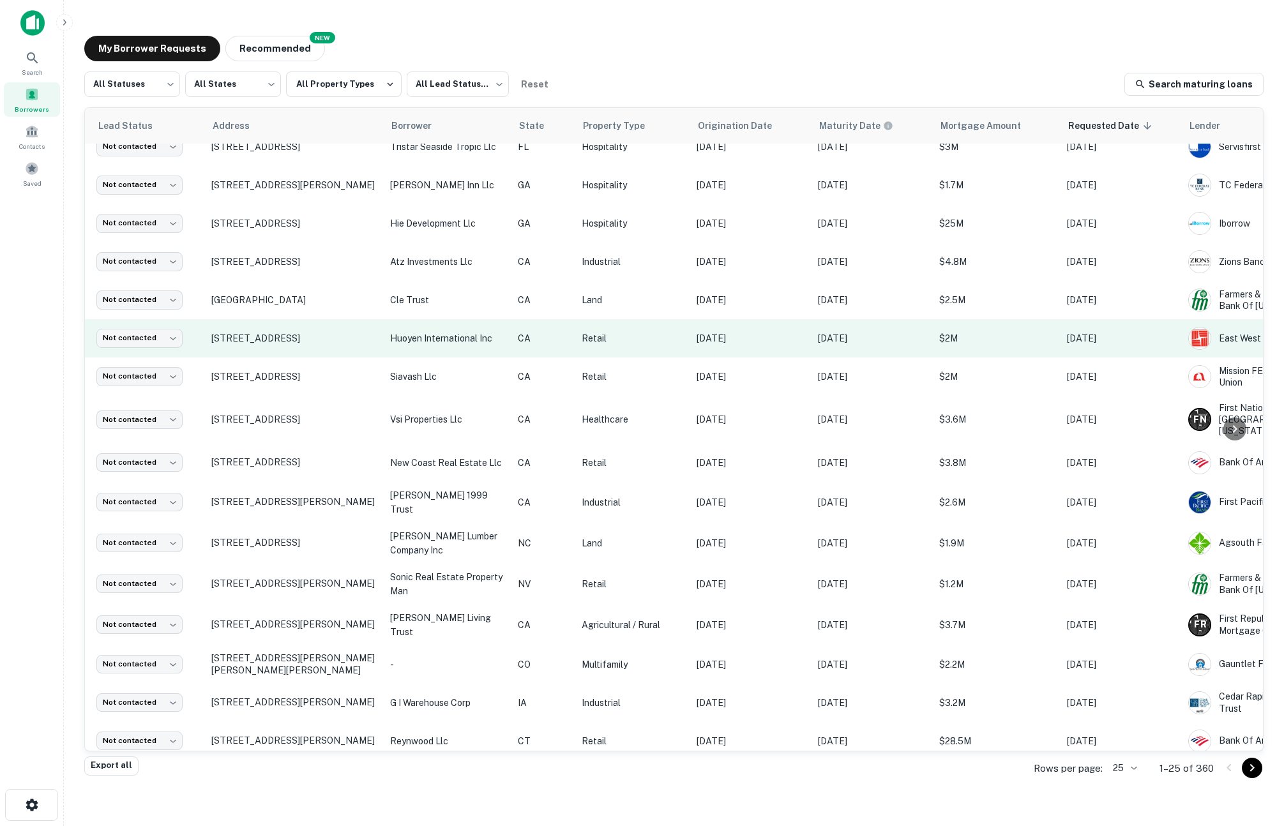
scroll to position [0, 32]
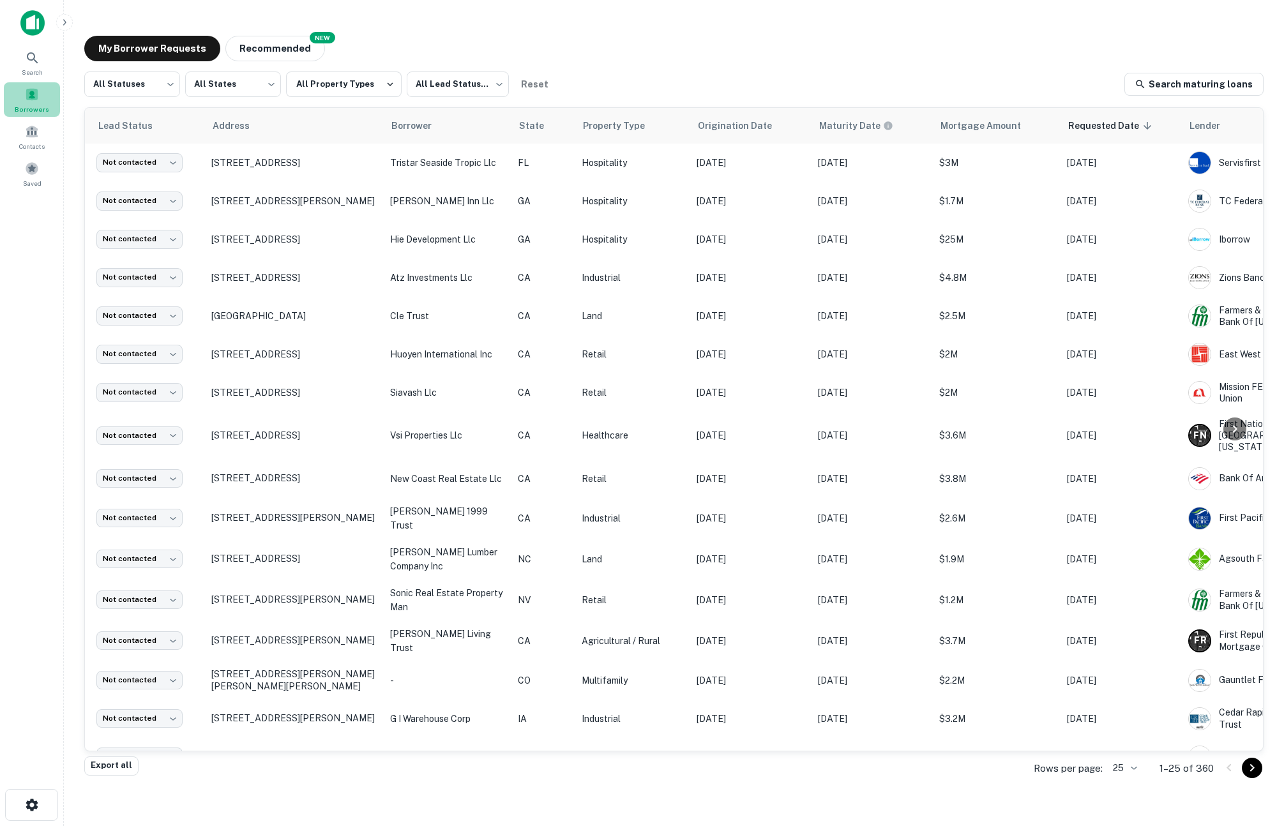
click at [28, 96] on span at bounding box center [32, 94] width 14 height 14
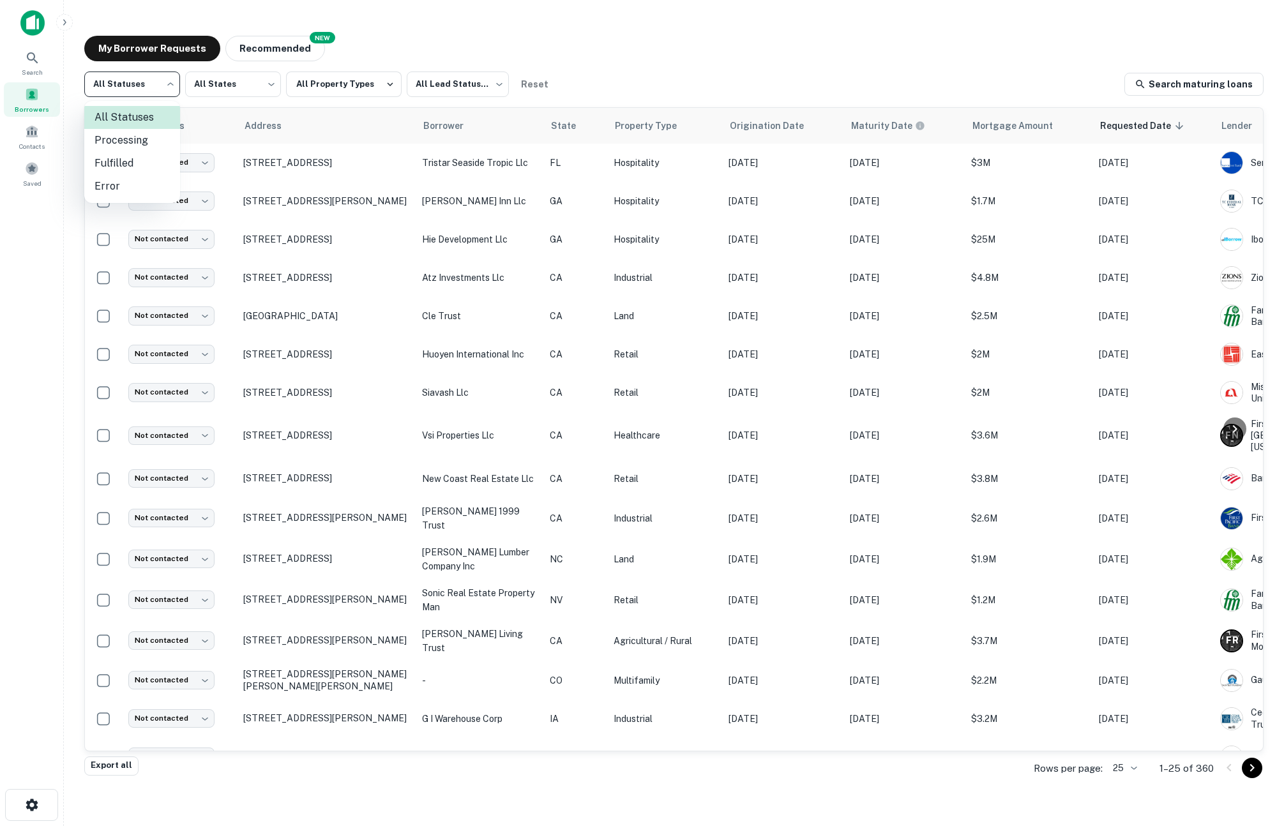
click at [157, 82] on body "Search Borrowers Contacts Saved My Borrower Requests NEW Recommended All Status…" at bounding box center [642, 413] width 1284 height 826
click at [34, 372] on div at bounding box center [642, 413] width 1284 height 826
click at [68, 19] on icon "button" at bounding box center [64, 22] width 10 height 10
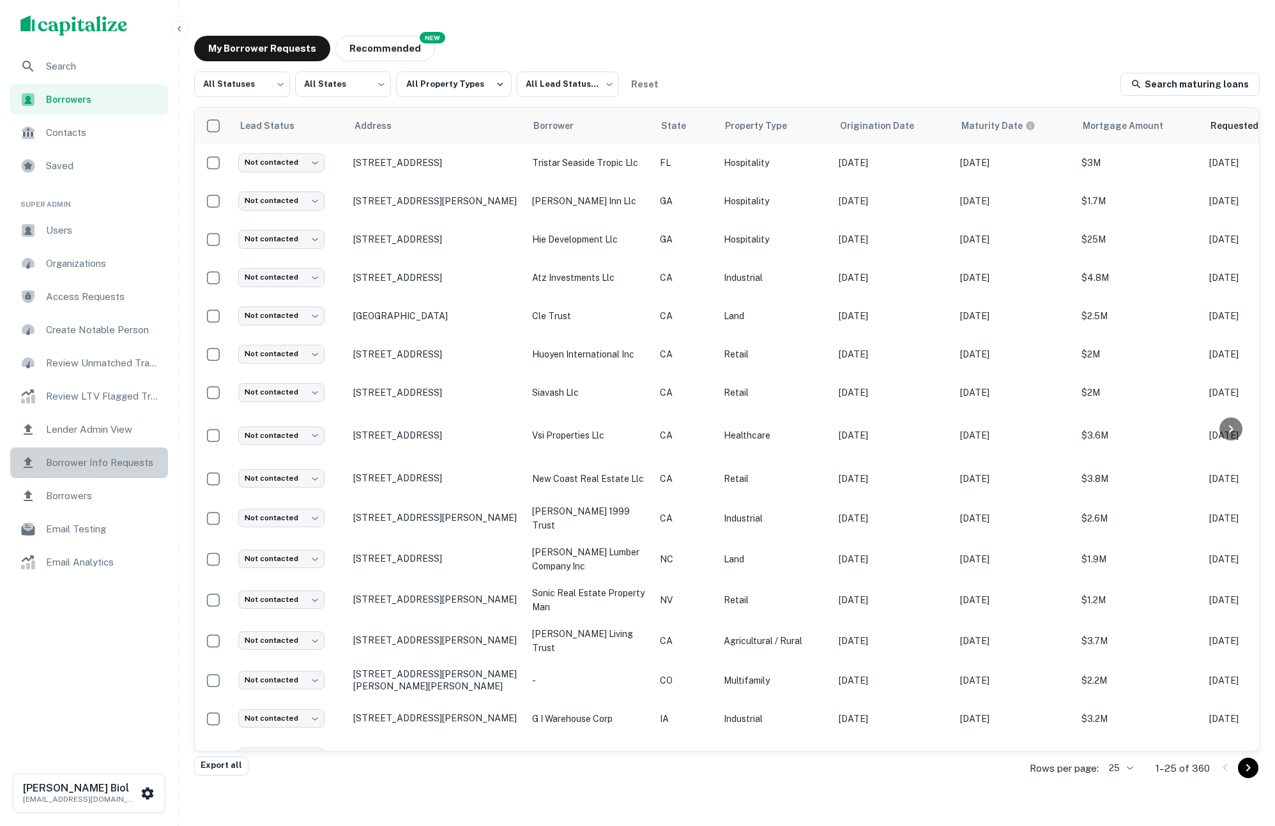
click at [96, 455] on span "Borrower Info Requests" at bounding box center [103, 462] width 114 height 15
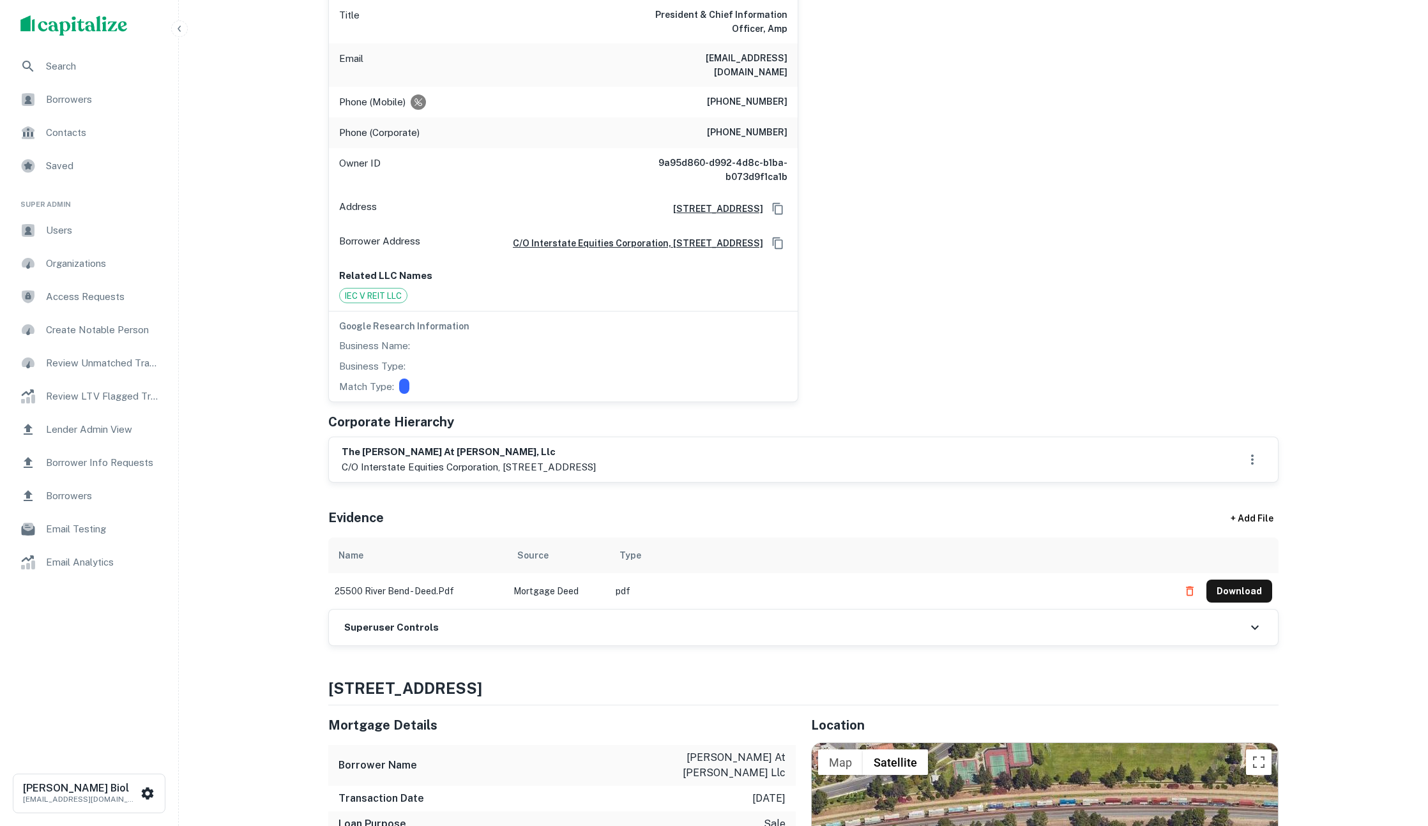
scroll to position [550, 0]
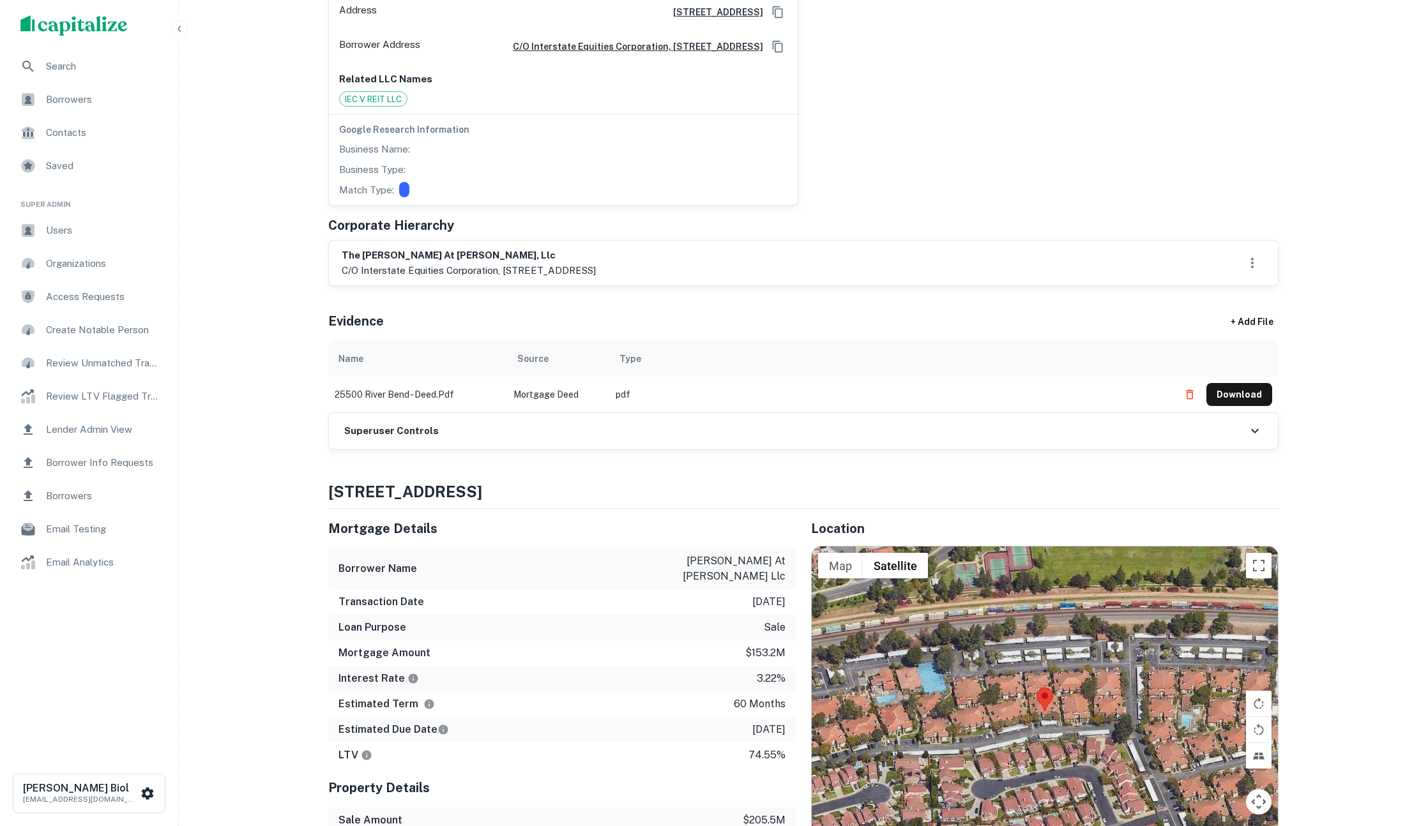
click at [501, 432] on div "Superuser Controls" at bounding box center [803, 431] width 949 height 36
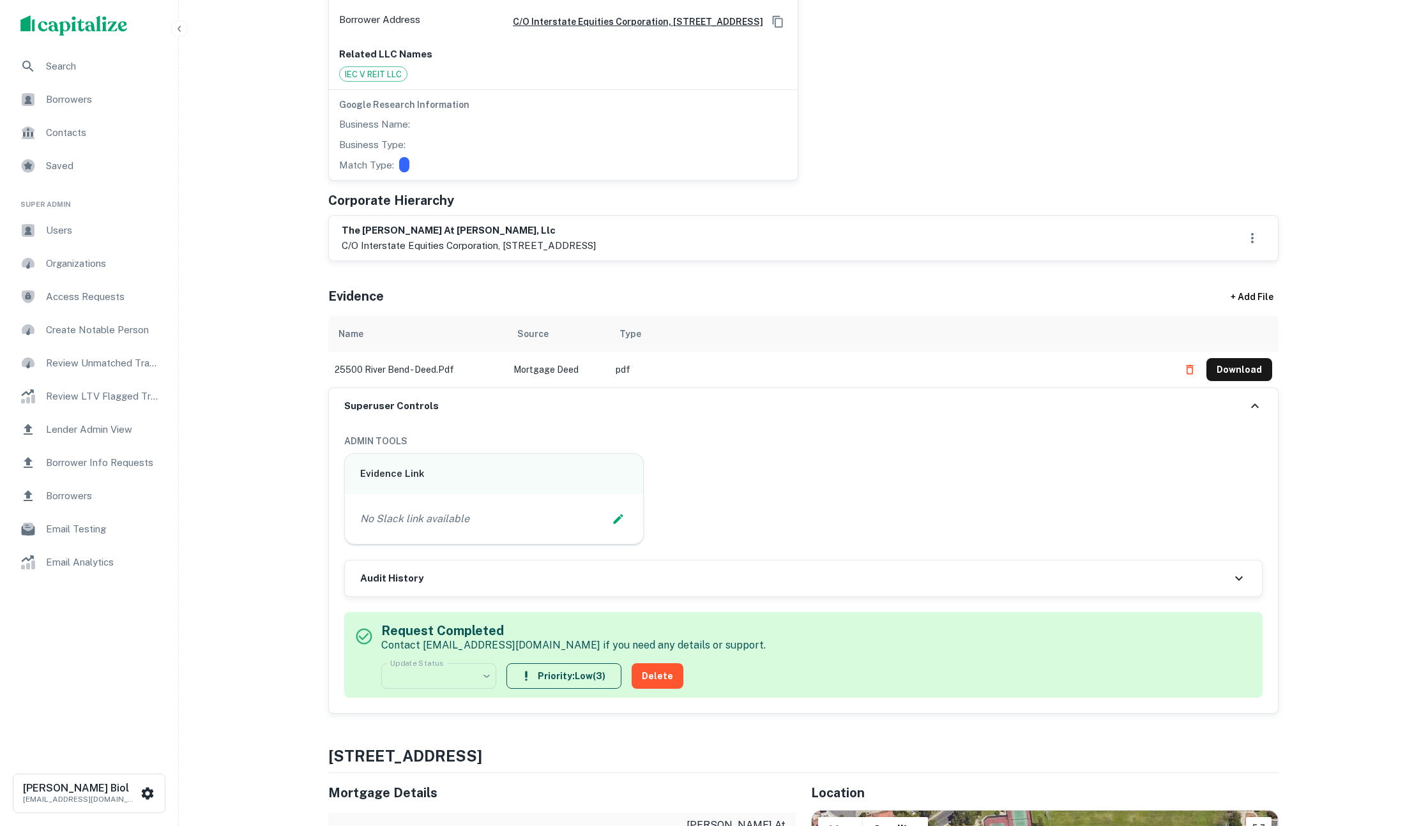
scroll to position [583, 0]
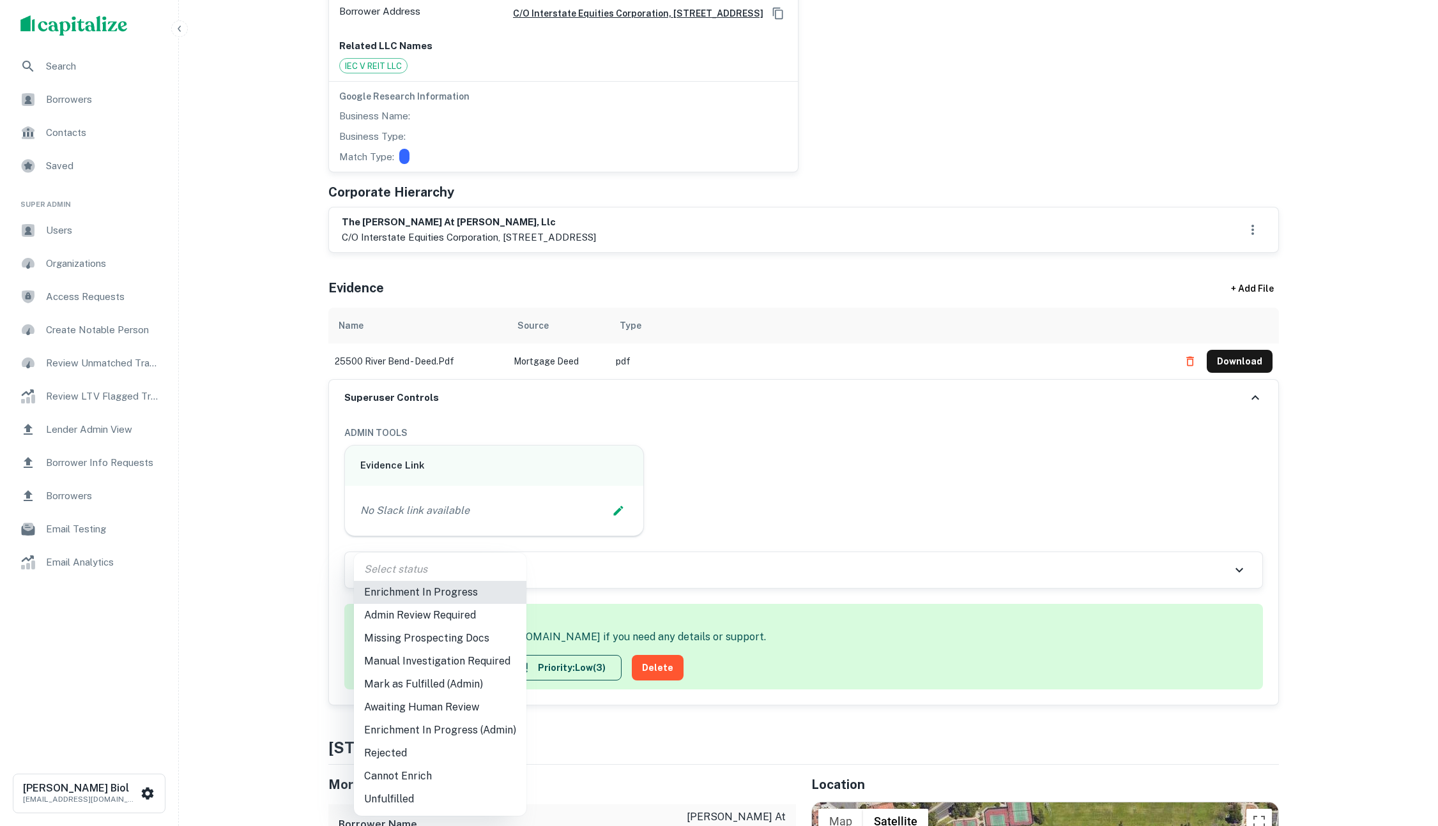
click at [261, 565] on div at bounding box center [719, 413] width 1438 height 826
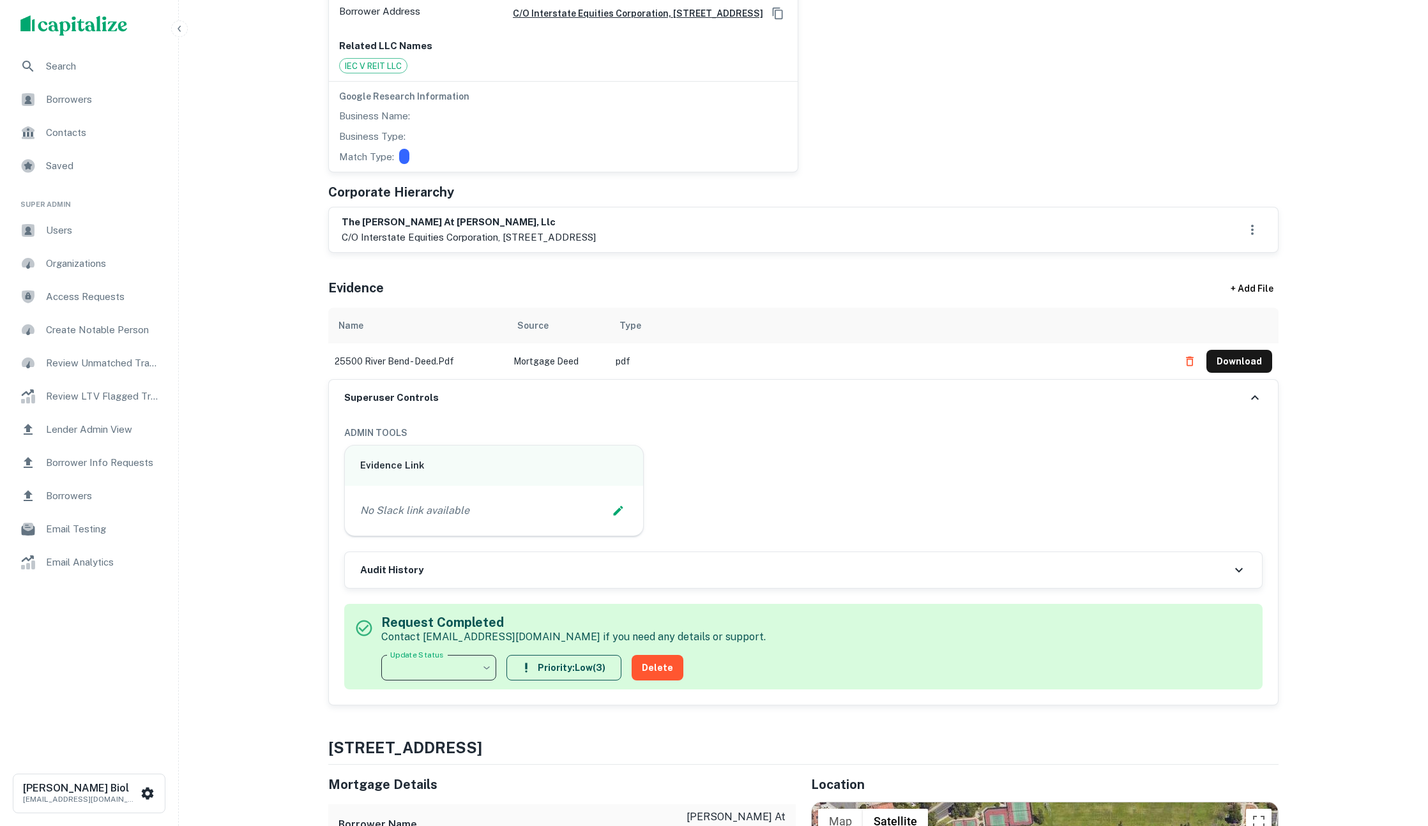
scroll to position [50, 0]
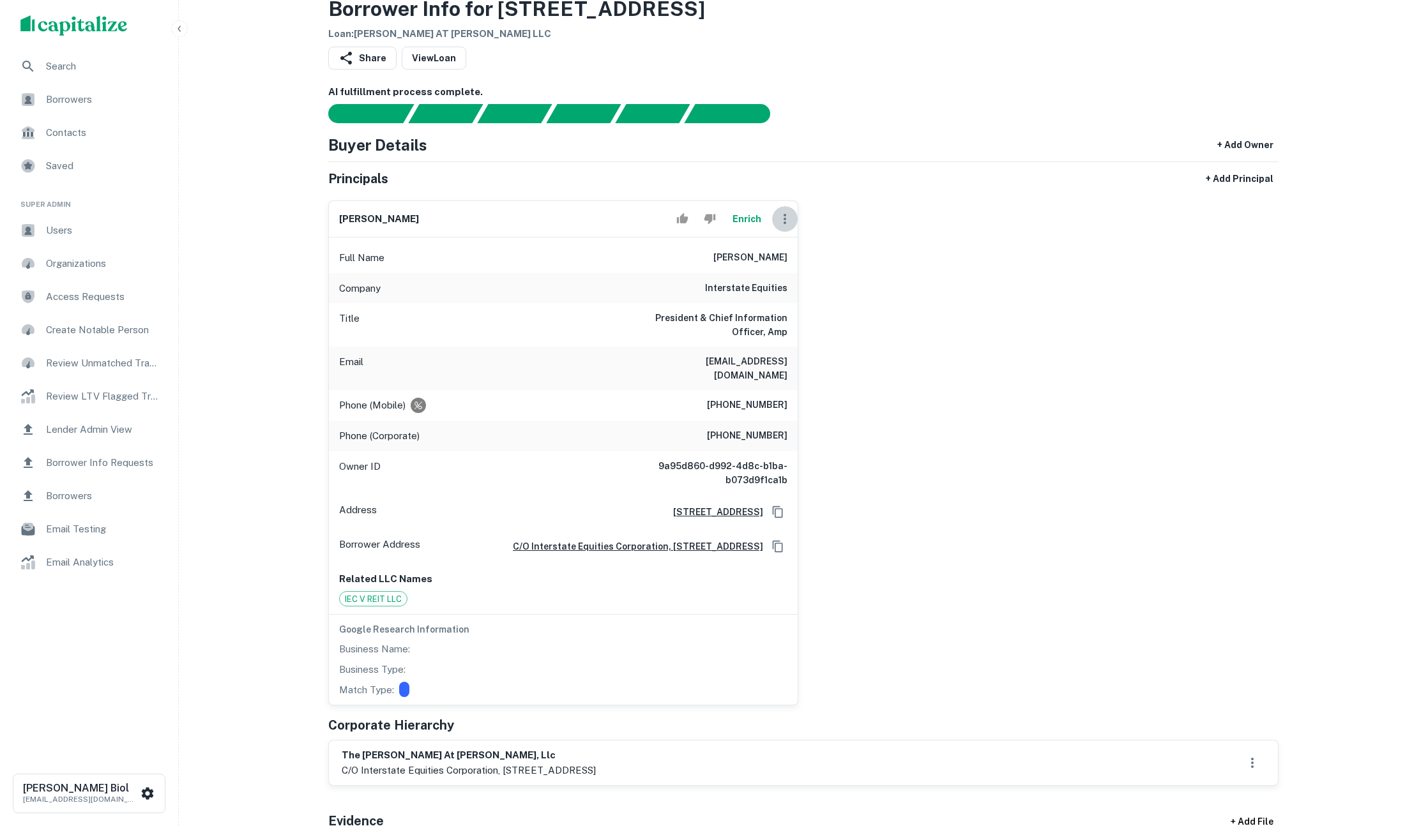
click at [787, 222] on icon "button" at bounding box center [784, 218] width 15 height 15
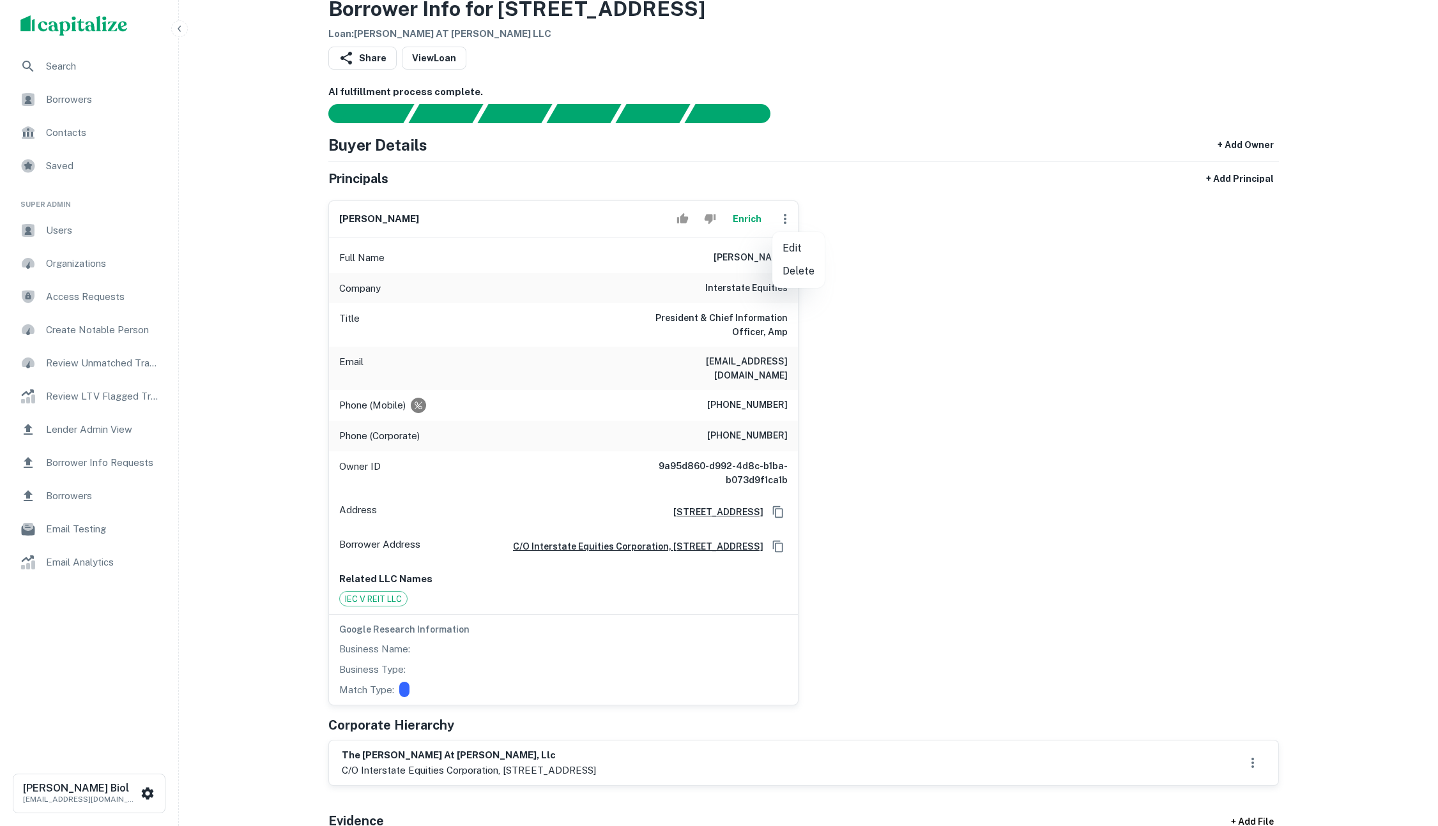
click at [896, 225] on div at bounding box center [719, 413] width 1438 height 826
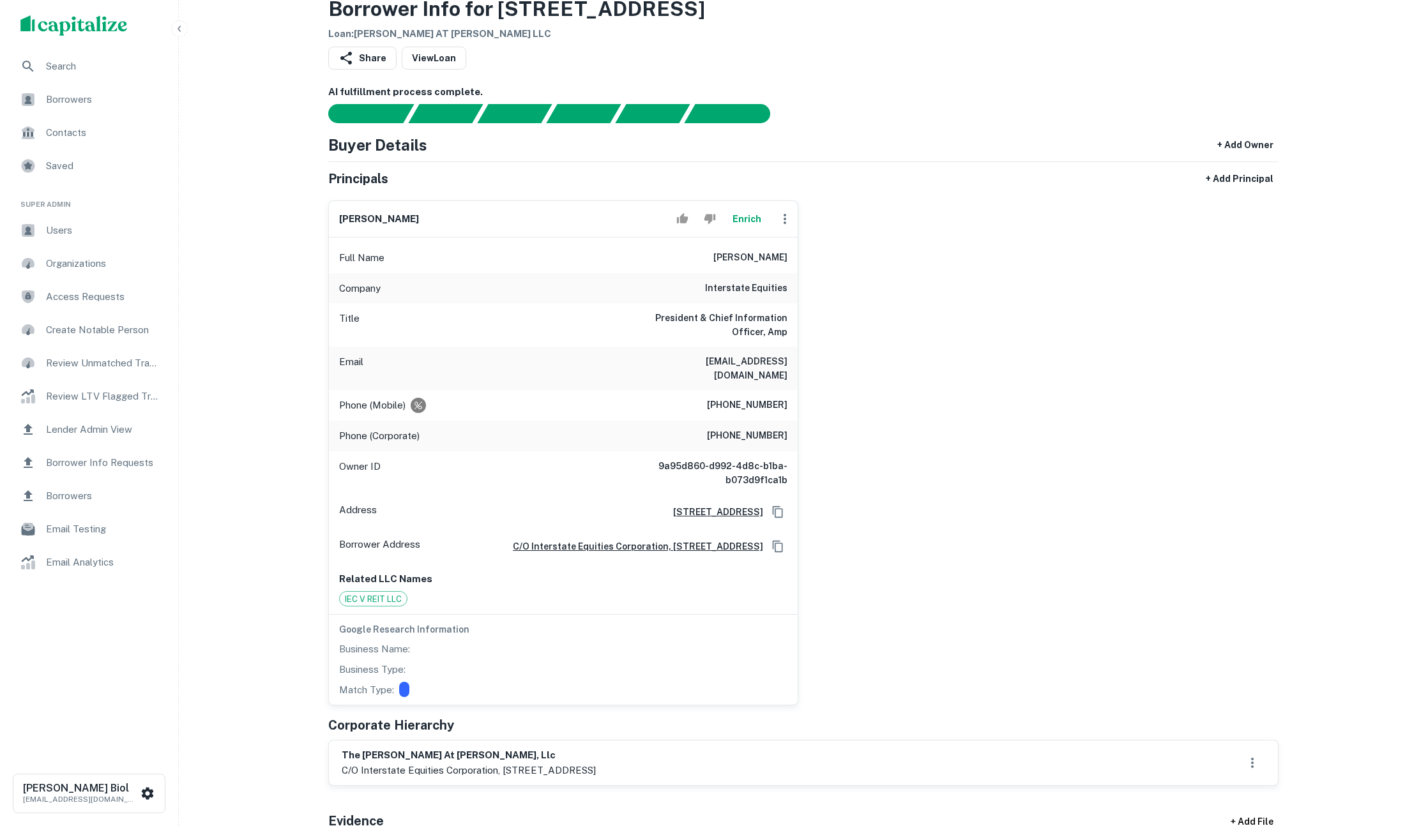
click at [749, 219] on button "Enrich" at bounding box center [746, 219] width 41 height 26
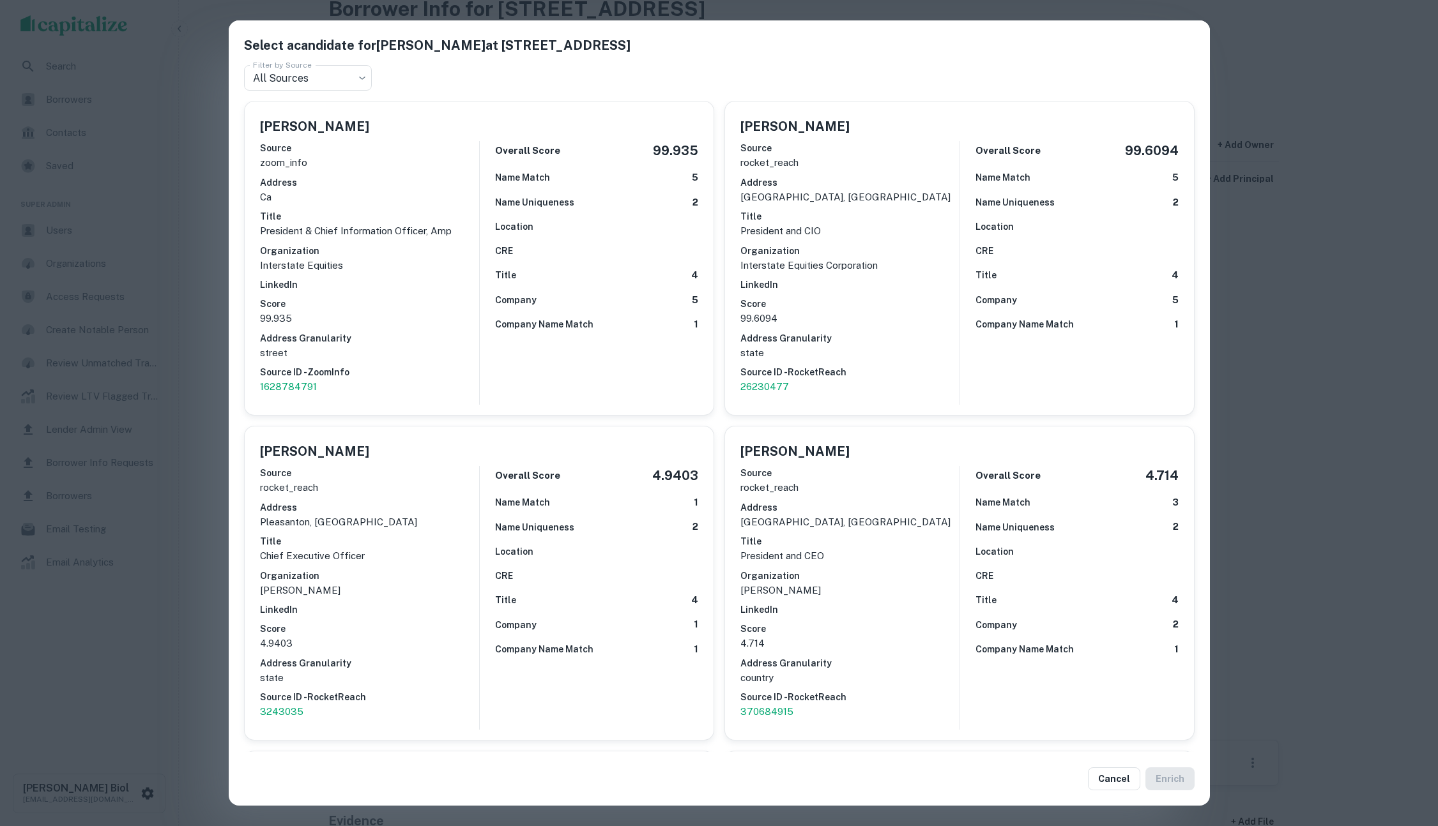
click at [198, 322] on div "Select a candidate for Marshall Boyd at 4970 El Camino Real Ste 220 Filter by S…" at bounding box center [719, 413] width 1438 height 826
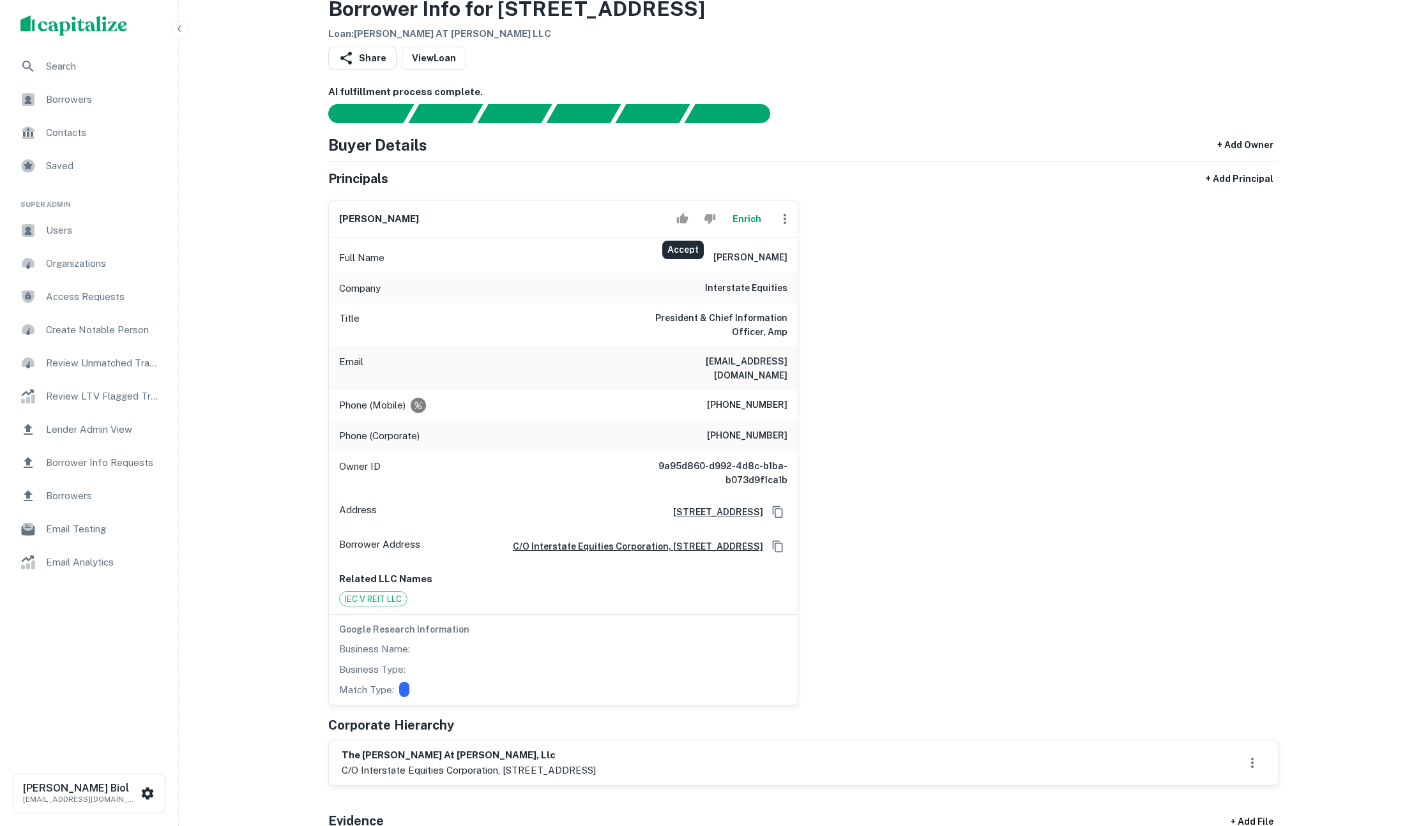
click at [683, 218] on icon "Accept" at bounding box center [681, 218] width 11 height 10
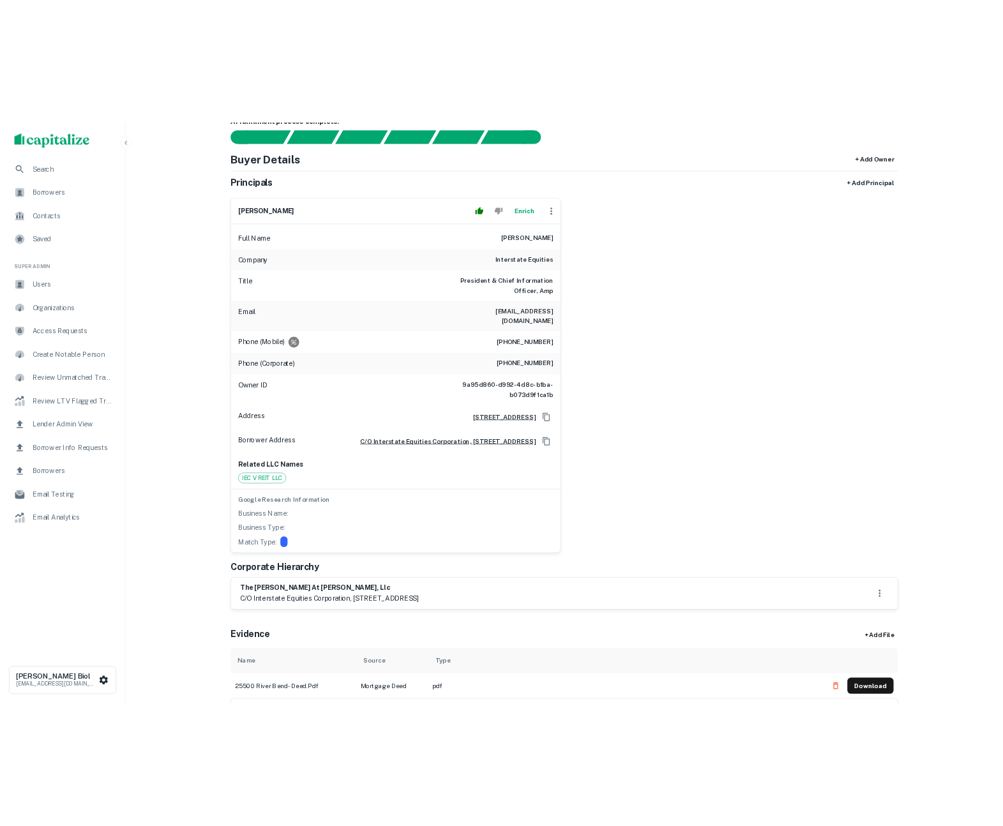
scroll to position [29, 0]
